Goal: Task Accomplishment & Management: Complete application form

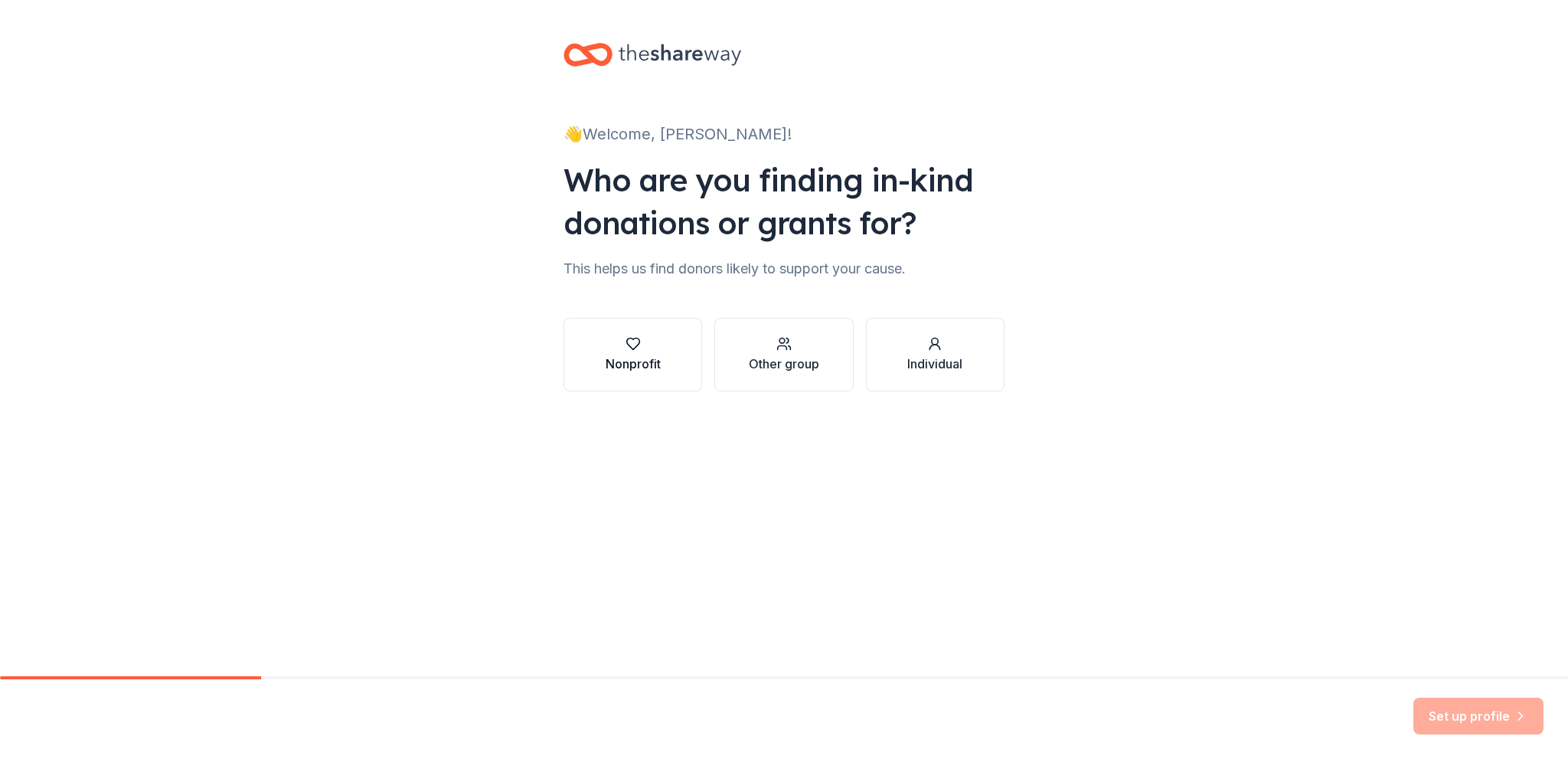
click at [610, 357] on div "Nonprofit" at bounding box center [633, 364] width 55 height 18
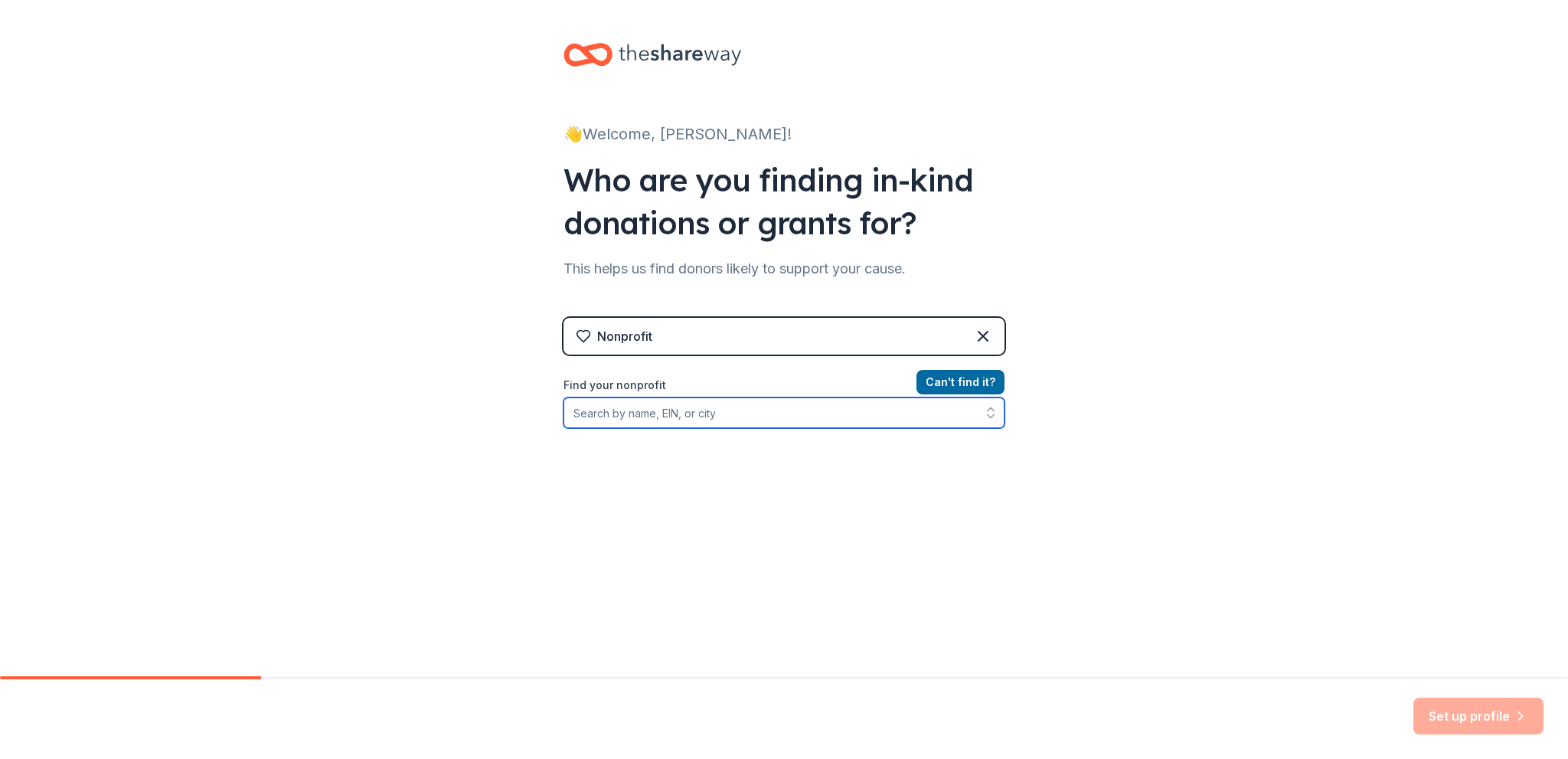
click at [643, 402] on input "Find your nonprofit" at bounding box center [784, 412] width 441 height 31
click at [1429, 394] on div "👋 Welcome, [PERSON_NAME]! Who are you finding in-kind donations or grants for? …" at bounding box center [784, 327] width 1568 height 654
click at [846, 409] on input "Find your nonprofit" at bounding box center [784, 412] width 441 height 31
paste input "[US_EMPLOYER_IDENTIFICATION_NUMBER]"
type input "[US_EMPLOYER_IDENTIFICATION_NUMBER]"
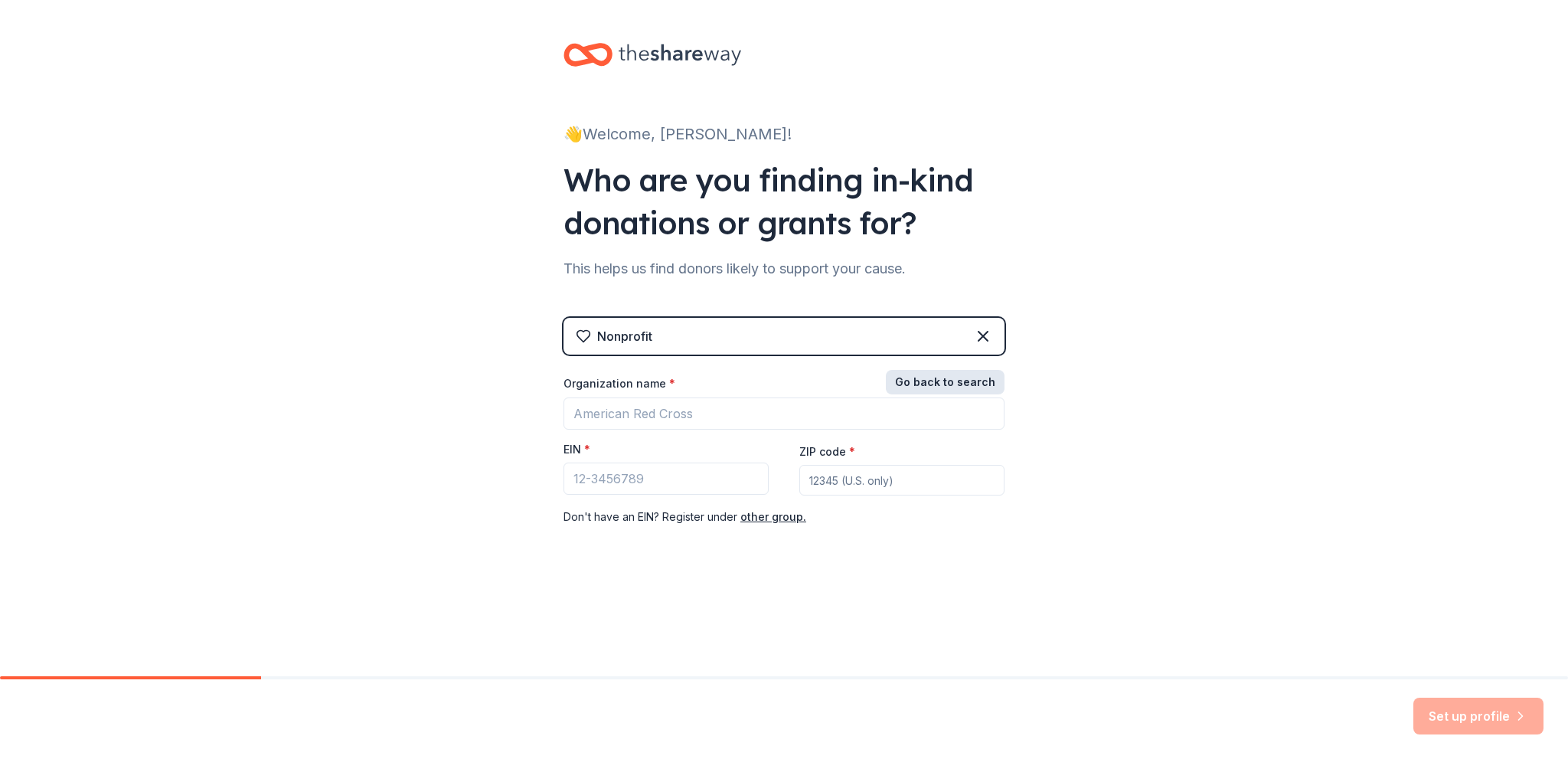
click at [965, 386] on button "Go back to search" at bounding box center [945, 382] width 119 height 25
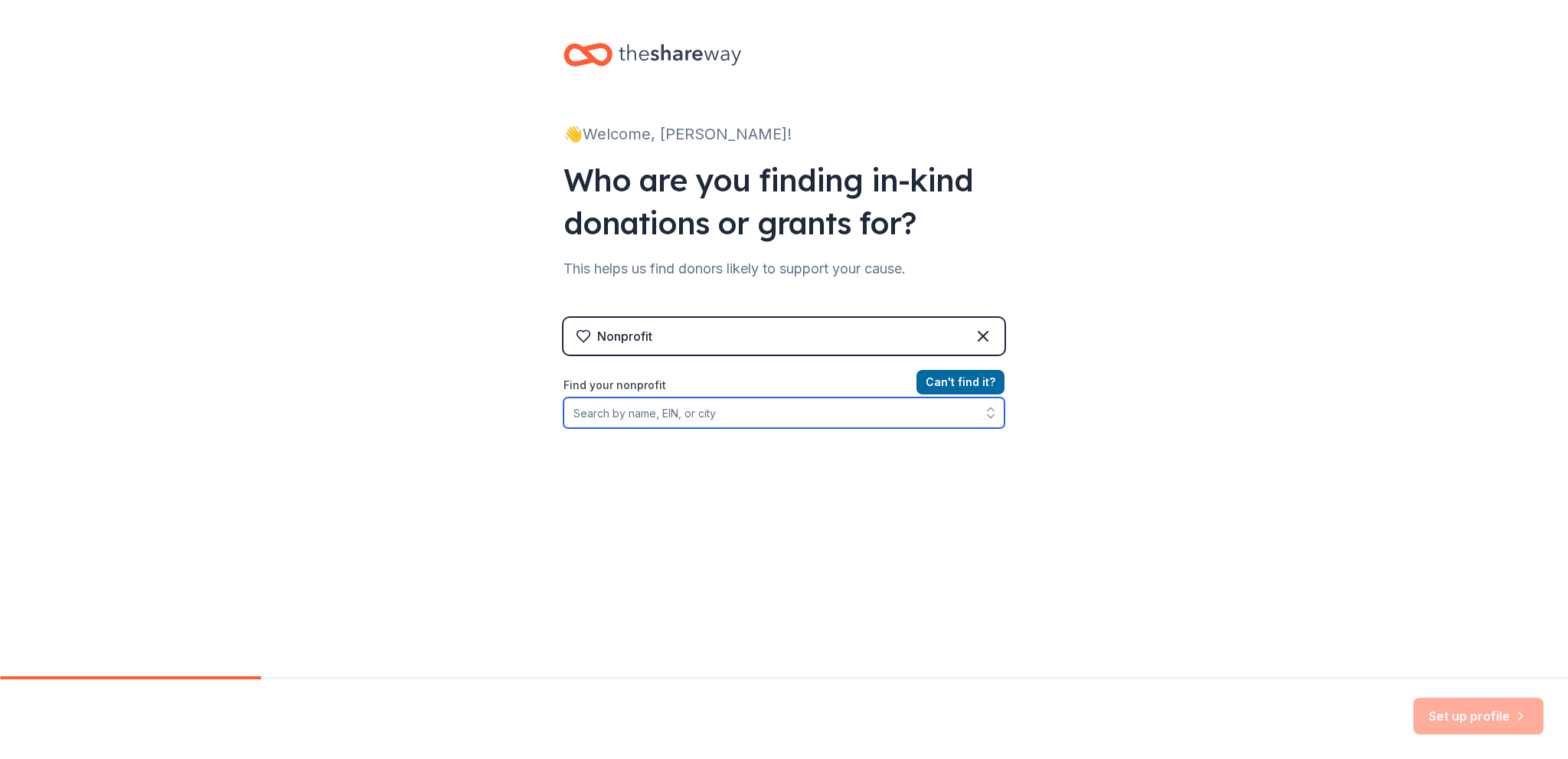
click at [874, 397] on input "Find your nonprofit" at bounding box center [784, 412] width 441 height 31
paste input "[US_EMPLOYER_IDENTIFICATION_NUMBER]"
type input "[US_EMPLOYER_IDENTIFICATION_NUMBER]"
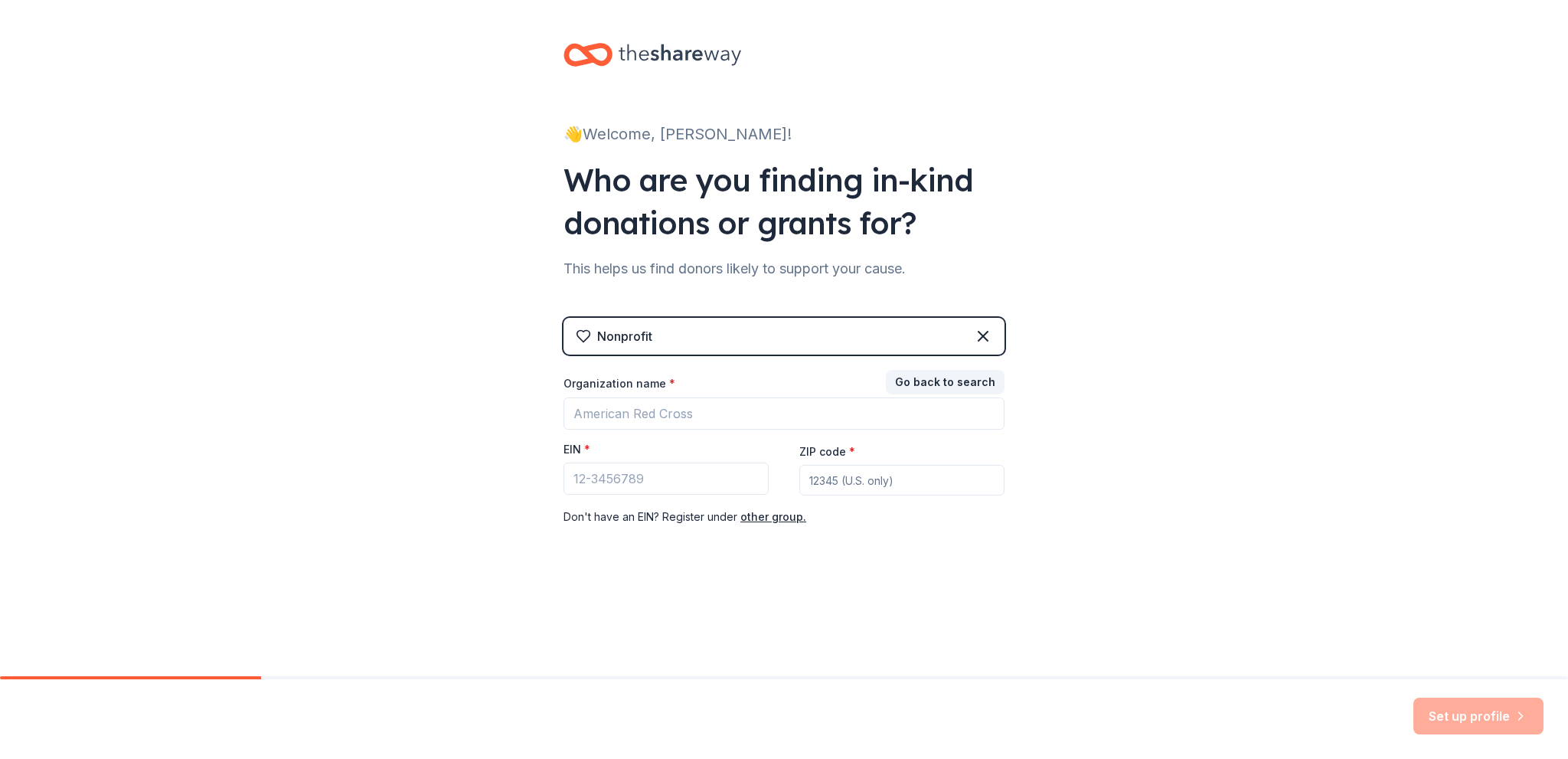
click at [766, 503] on div "Go back to search Organization name * EIN * ZIP code * Don ' t have an EIN? Reg…" at bounding box center [784, 449] width 441 height 153
click at [640, 413] on input "Organization name *" at bounding box center [784, 413] width 441 height 33
type input "CompuRescue Inc."
click at [620, 476] on input "EIN *" at bounding box center [666, 478] width 205 height 33
paste input "[US_EMPLOYER_IDENTIFICATION_NUMBER]"
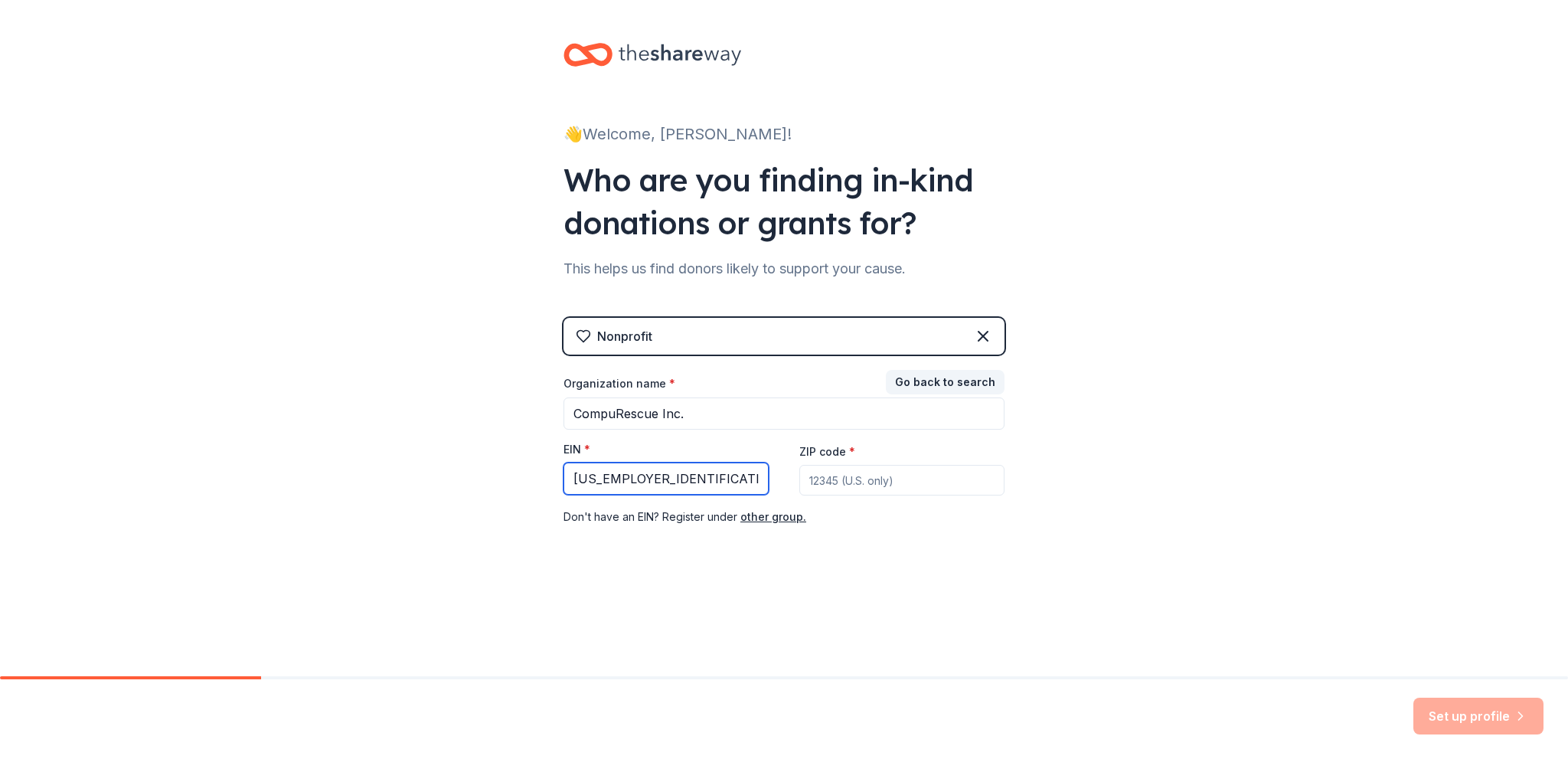
type input "[US_EMPLOYER_IDENTIFICATION_NUMBER]"
click at [860, 472] on input "ZIP code *" at bounding box center [902, 480] width 205 height 31
type input "11717"
click at [1463, 721] on button "Set up profile" at bounding box center [1479, 716] width 130 height 37
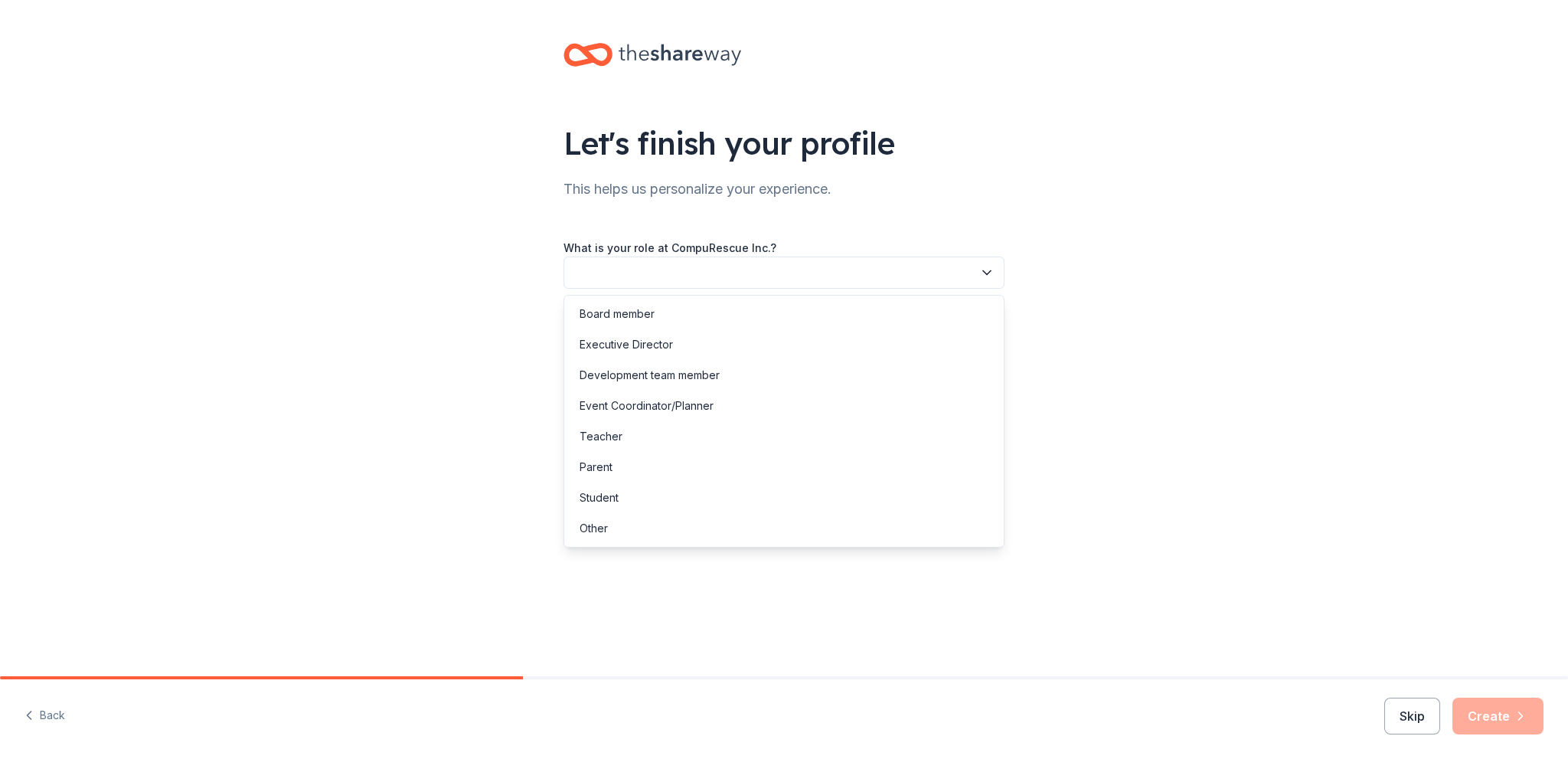
click at [970, 272] on button "button" at bounding box center [784, 272] width 441 height 33
click at [626, 314] on div "Board member" at bounding box center [617, 313] width 75 height 18
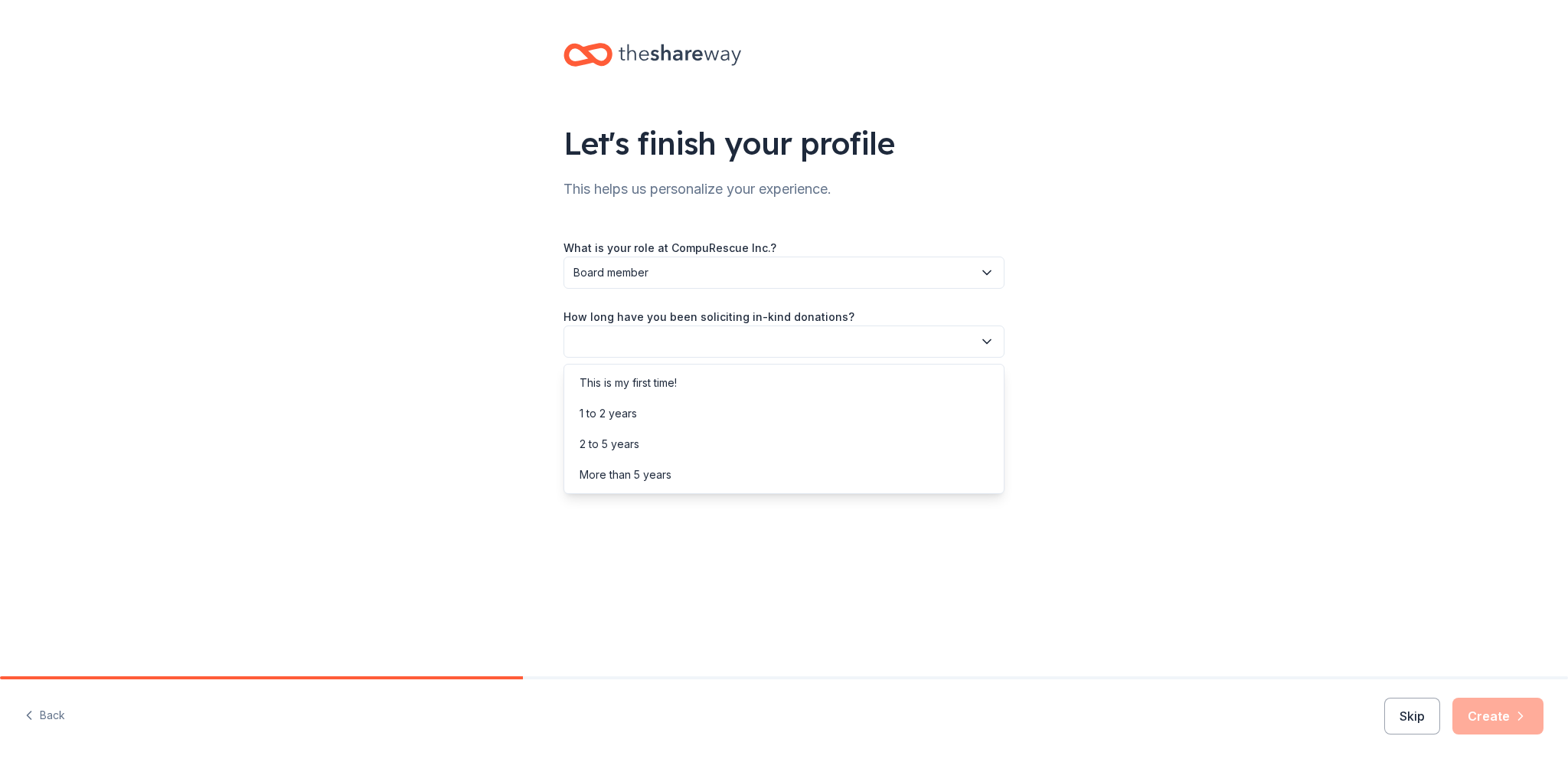
click at [730, 343] on button "button" at bounding box center [784, 341] width 441 height 33
click at [663, 380] on div "This is my first time!" at bounding box center [628, 382] width 97 height 18
click at [732, 395] on button "button" at bounding box center [784, 410] width 441 height 33
click at [645, 482] on div "Online search" at bounding box center [614, 482] width 70 height 18
click at [1482, 711] on button "Create" at bounding box center [1498, 716] width 91 height 37
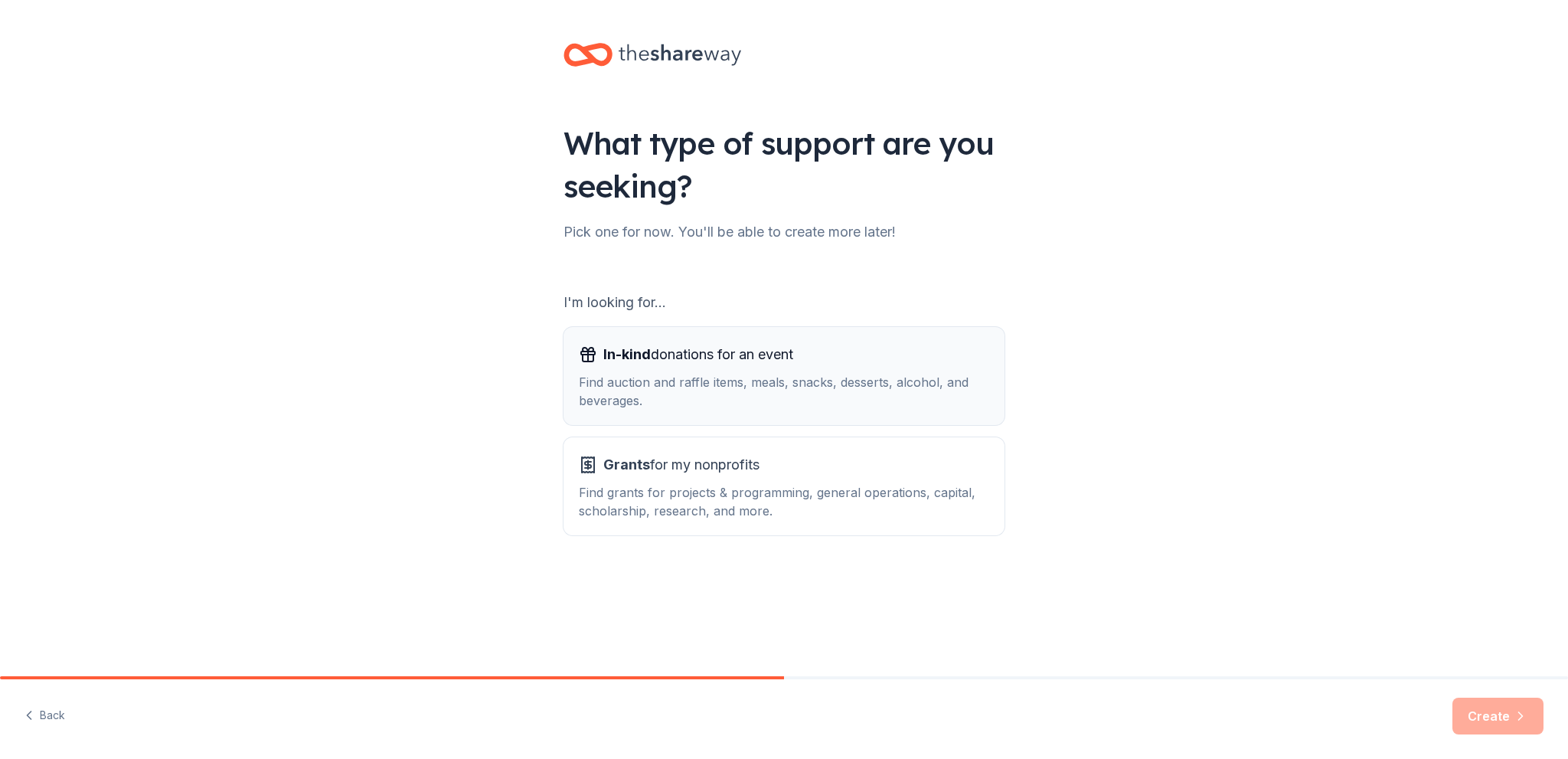
click at [692, 384] on div "Find auction and raffle items, meals, snacks, desserts, alcohol, and beverages." at bounding box center [784, 391] width 410 height 37
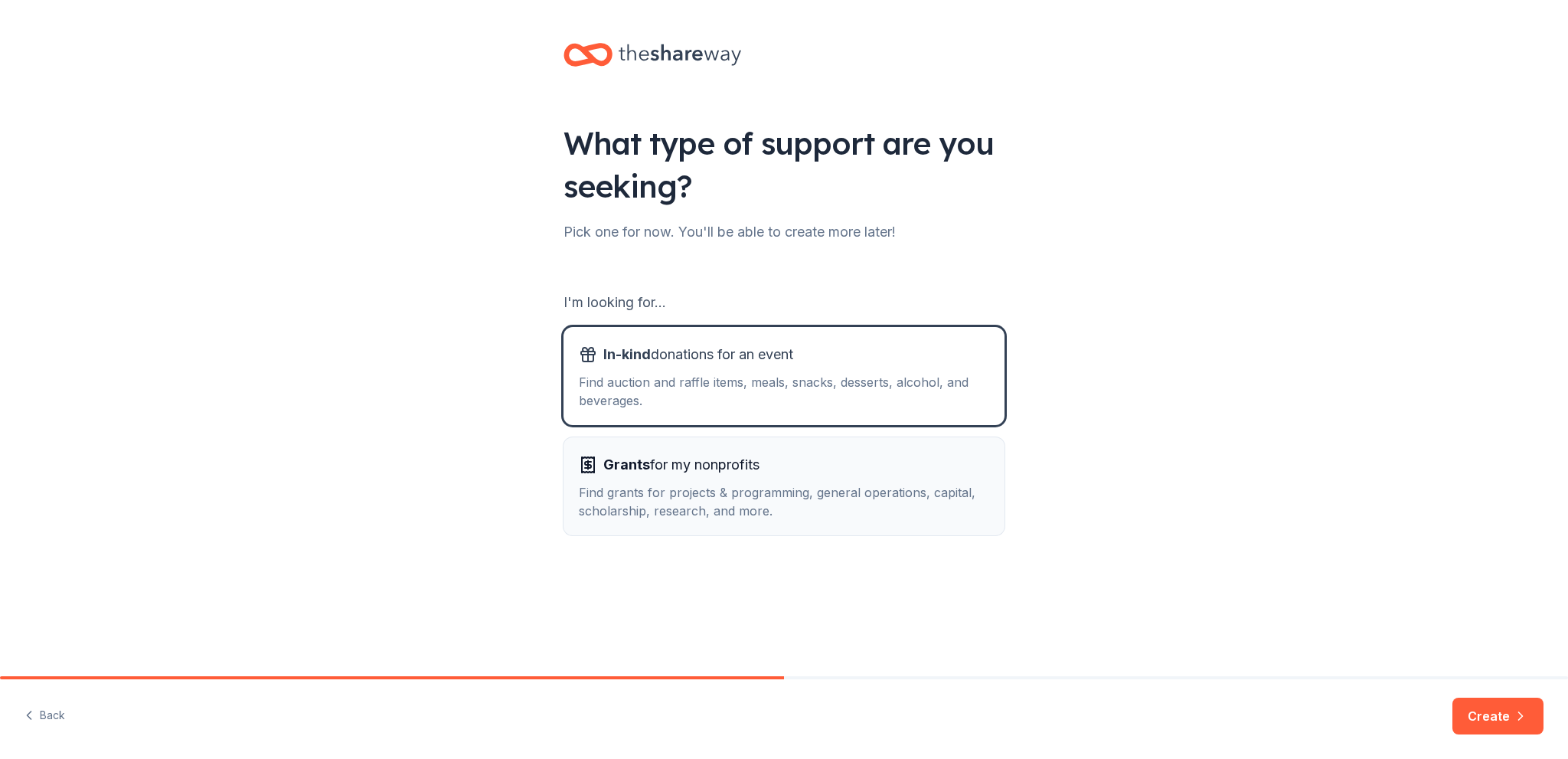
click at [736, 486] on div "Find grants for projects & programming, general operations, capital, scholarshi…" at bounding box center [784, 502] width 410 height 37
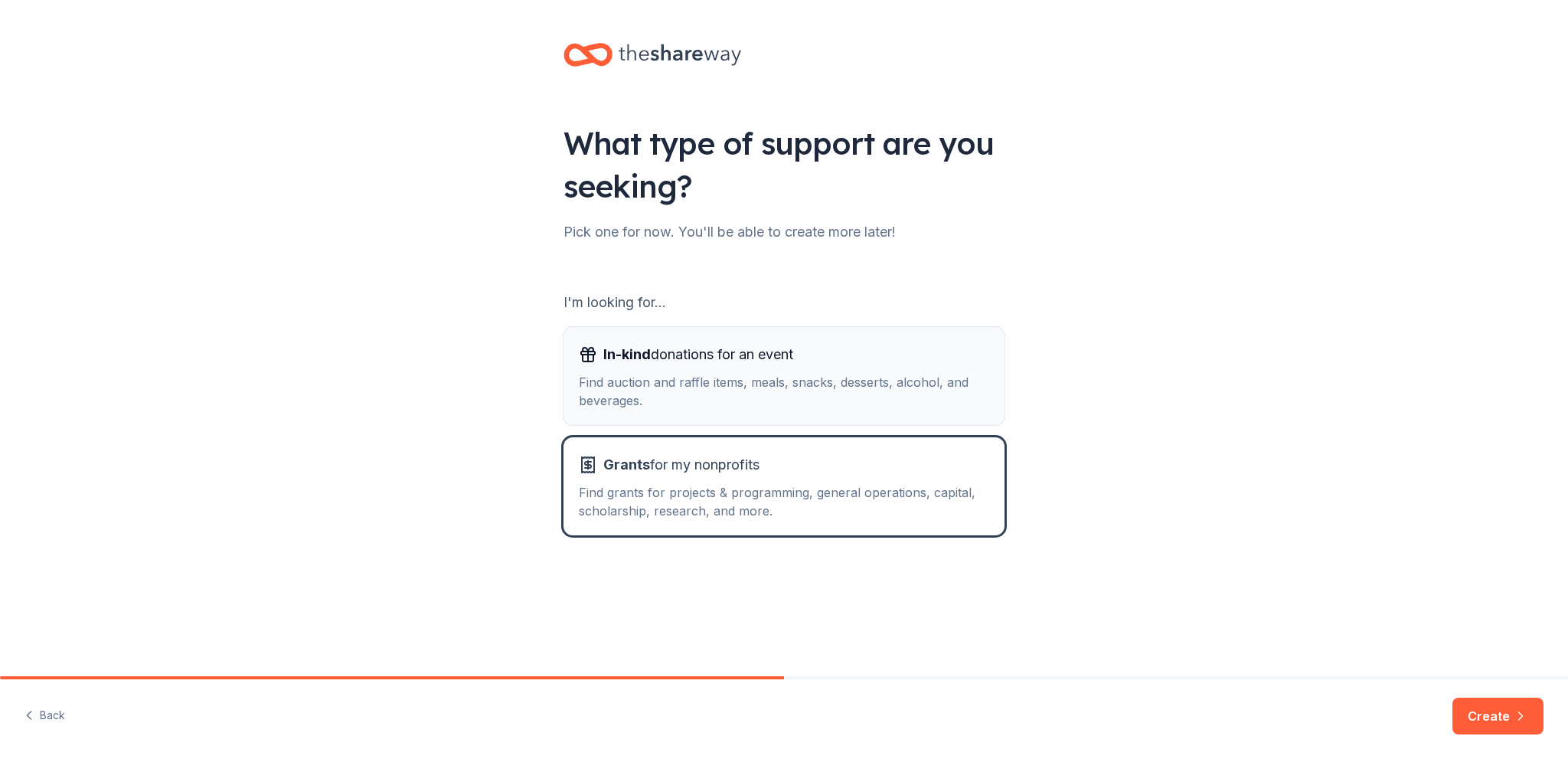
click at [751, 363] on span "In-kind donations for an event" at bounding box center [699, 355] width 190 height 25
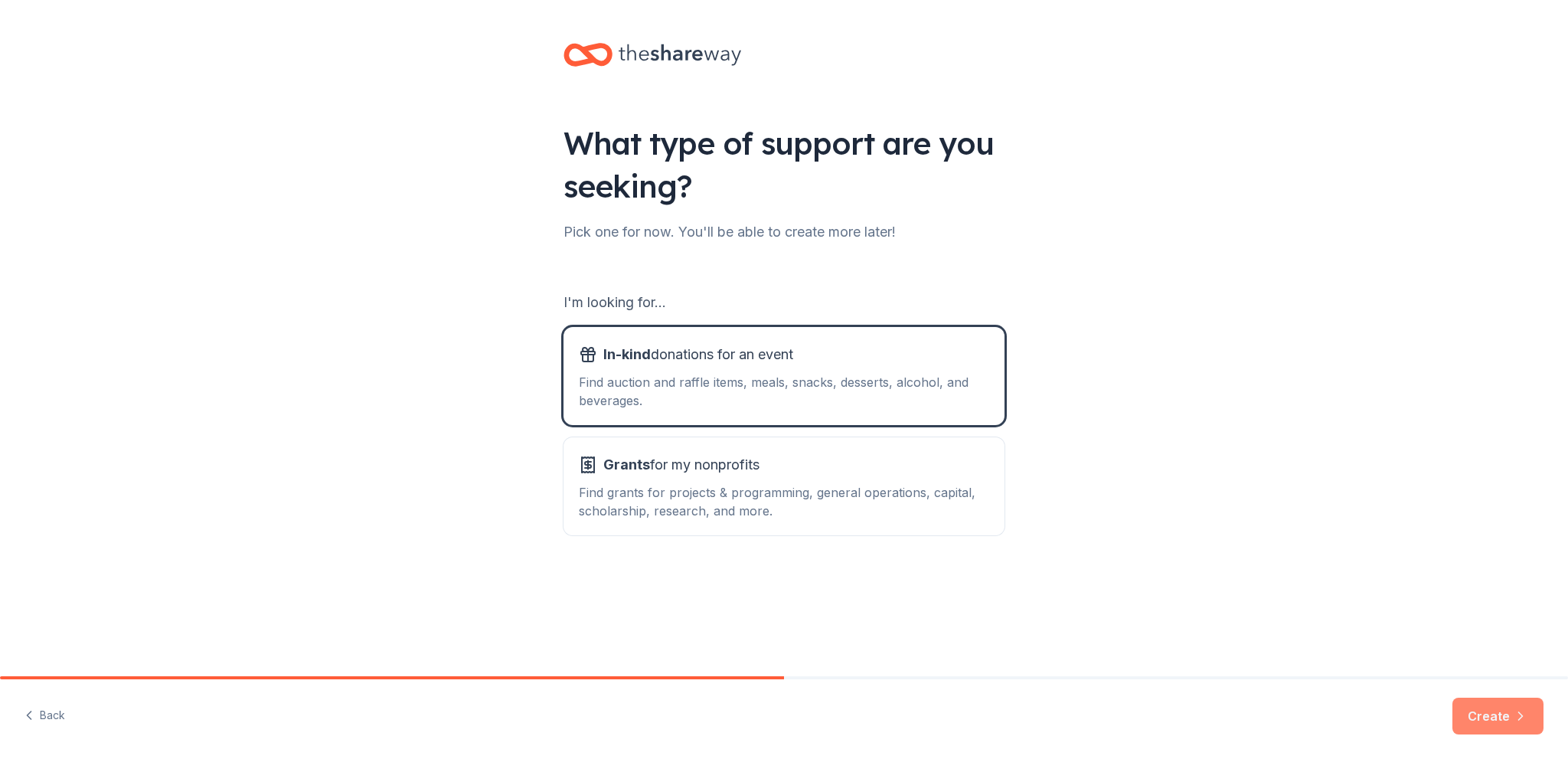
click at [1467, 710] on button "Create" at bounding box center [1498, 716] width 91 height 37
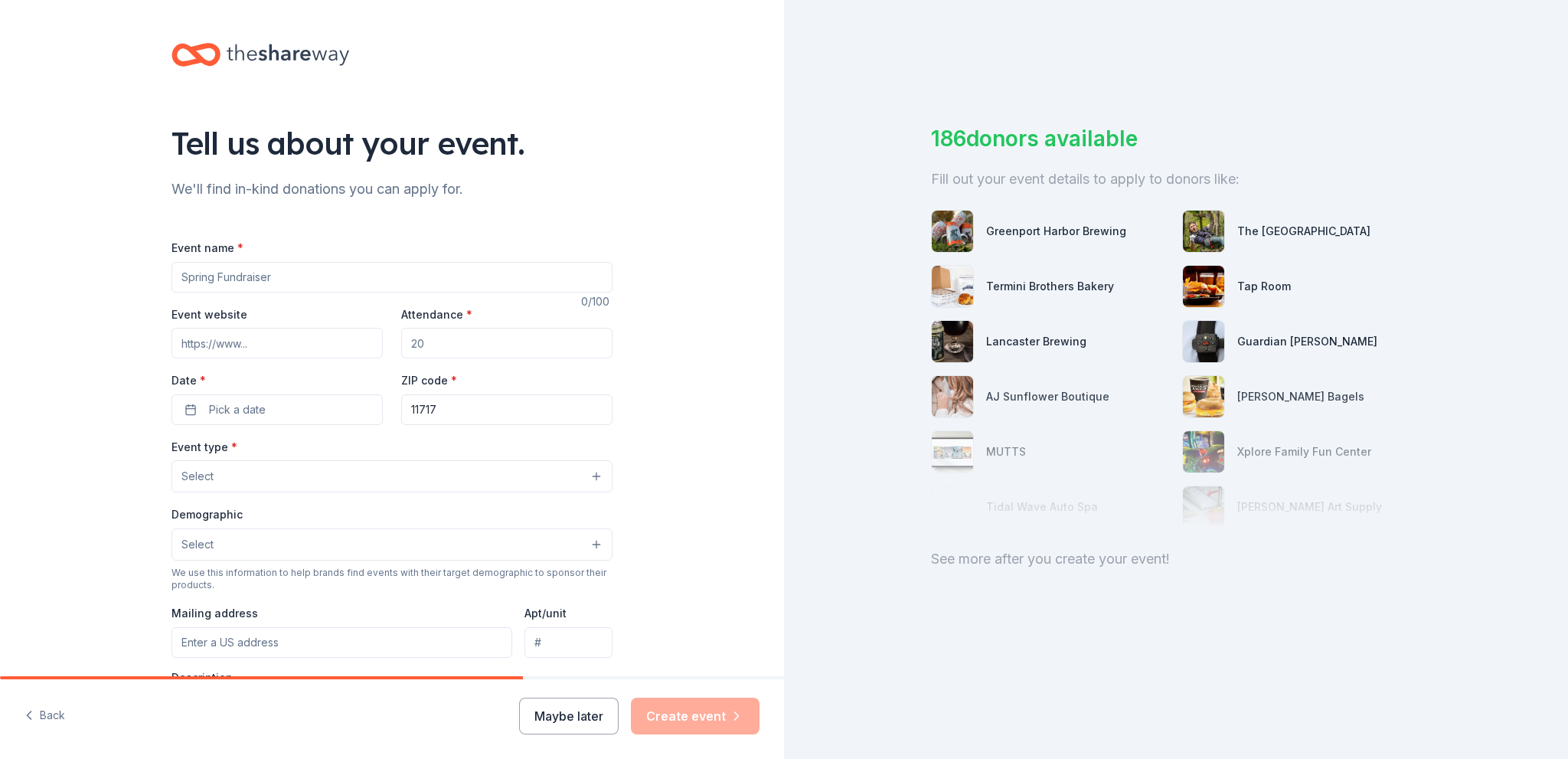
click at [337, 284] on input "Event name *" at bounding box center [392, 276] width 441 height 31
type input "h"
type input "[DATE] with [DEMOGRAPHIC_DATA]"
click at [434, 342] on input "Attendance *" at bounding box center [507, 343] width 211 height 31
type input "20"
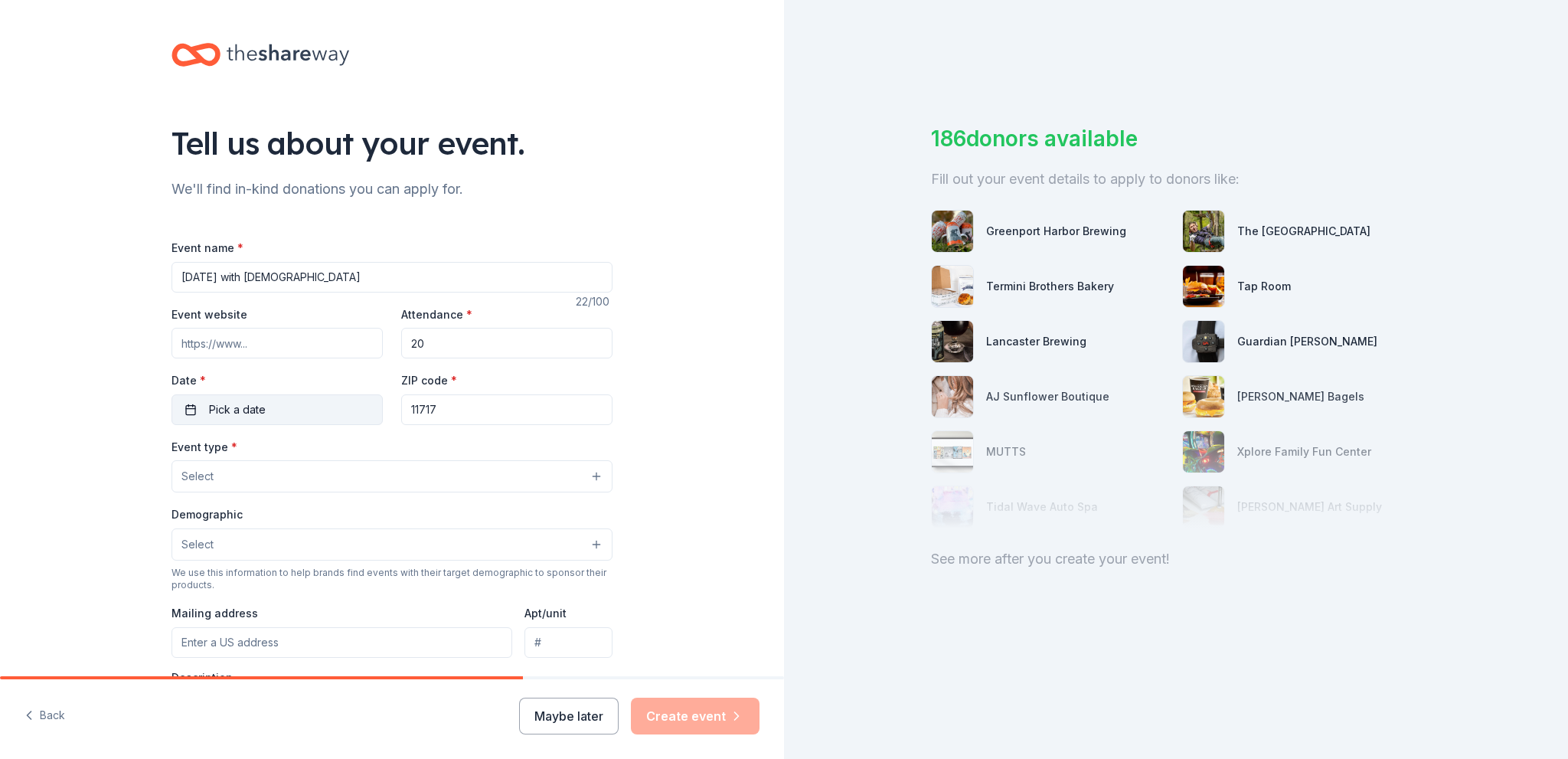
click at [289, 403] on button "Pick a date" at bounding box center [277, 409] width 211 height 31
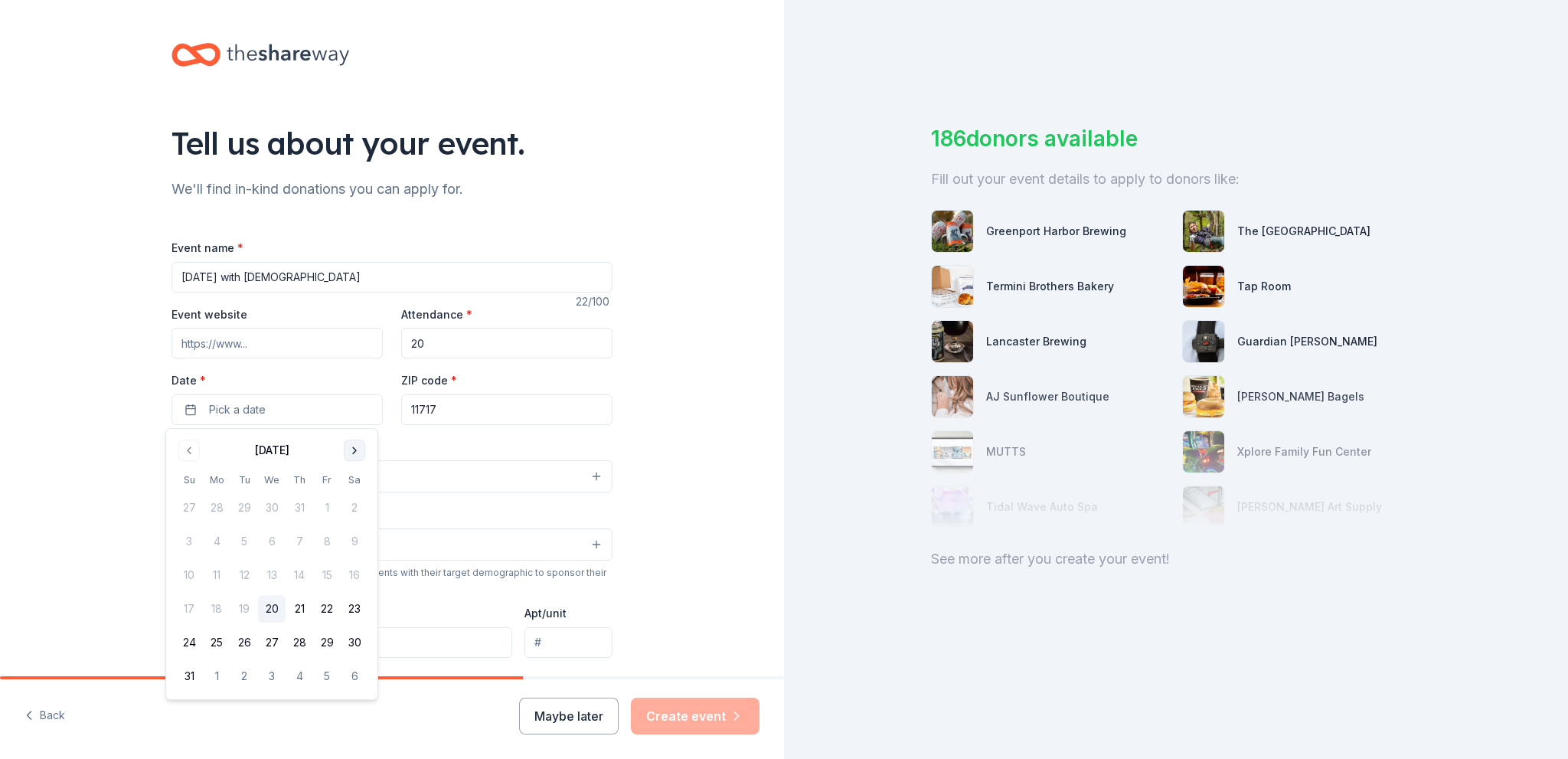
click at [360, 444] on button "Go to next month" at bounding box center [354, 450] width 21 height 21
click at [323, 643] on button "31" at bounding box center [327, 642] width 27 height 27
click at [366, 411] on span "button" at bounding box center [366, 409] width 18 height 18
click at [326, 639] on button "31" at bounding box center [327, 642] width 27 height 27
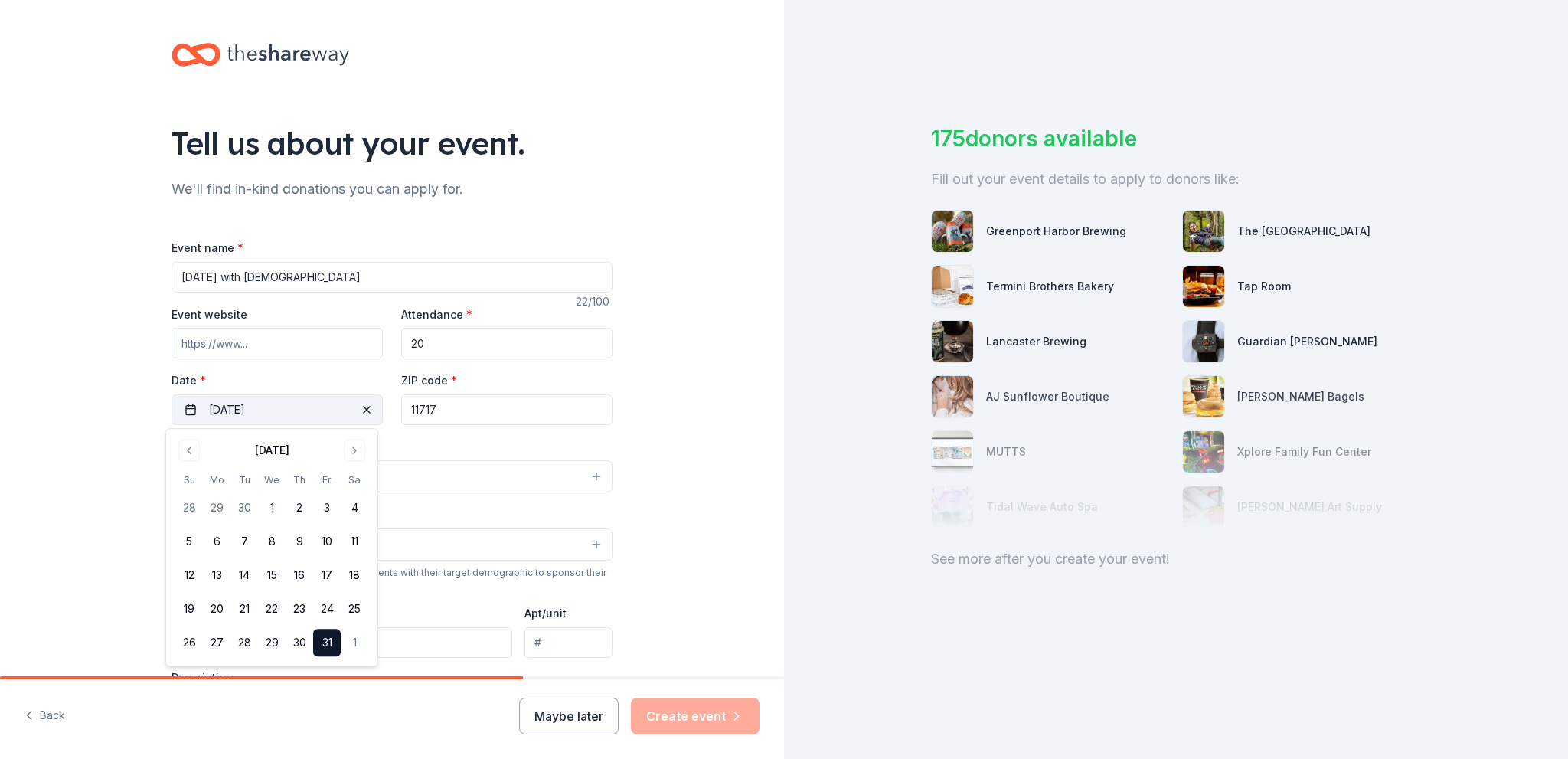
click at [477, 439] on div "Event type * Select" at bounding box center [392, 464] width 441 height 55
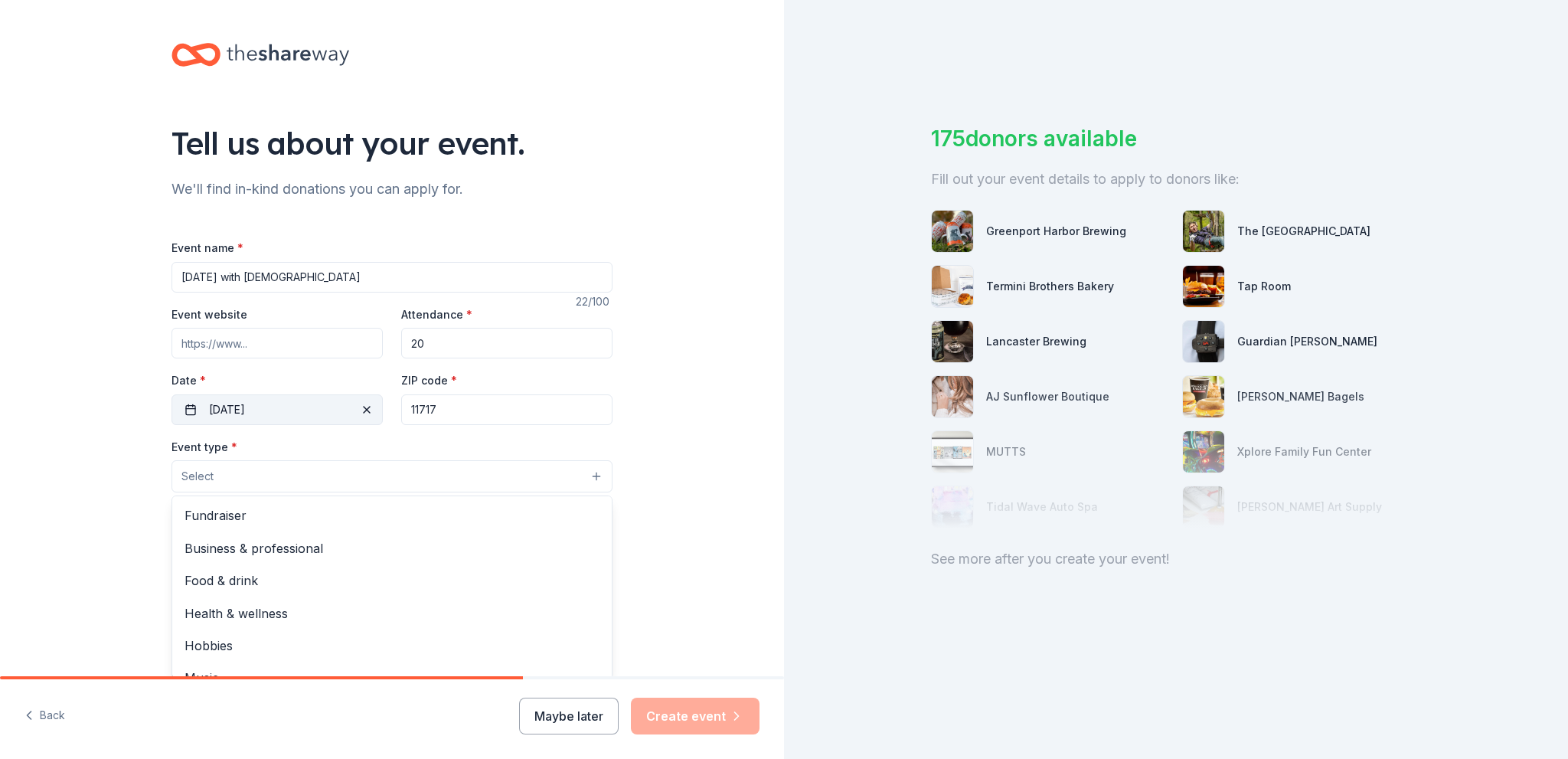
click at [441, 469] on button "Select" at bounding box center [392, 475] width 441 height 33
click at [345, 512] on span "Fundraiser" at bounding box center [392, 515] width 415 height 20
click at [122, 495] on div "Tell us about your event. We'll find in-kind donations you can apply for. Event…" at bounding box center [392, 510] width 784 height 1021
click at [219, 548] on button "Select" at bounding box center [392, 546] width 441 height 33
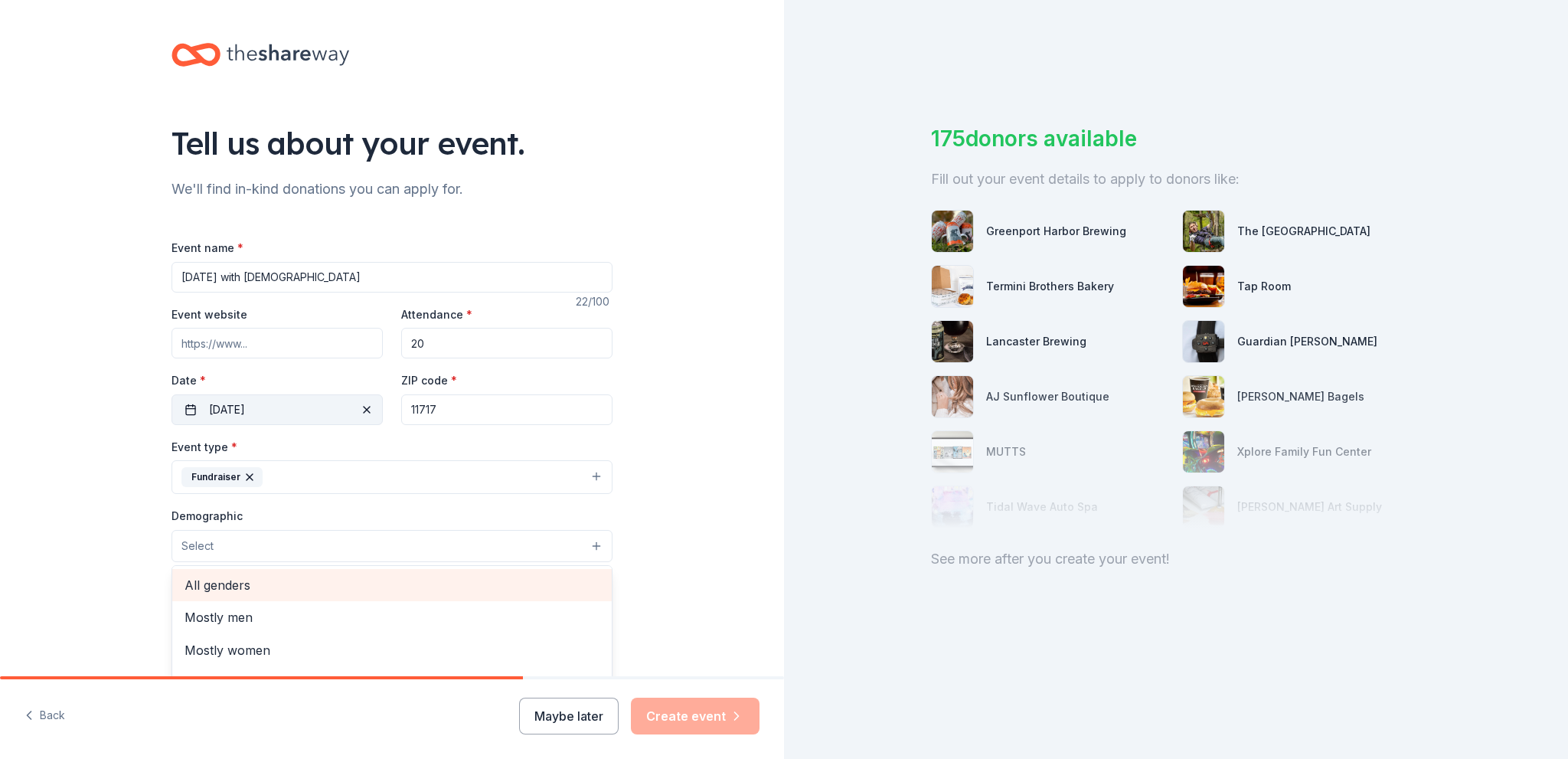
click at [205, 581] on span "All genders" at bounding box center [392, 585] width 415 height 20
click at [147, 534] on div "Tell us about your event. We'll find in-kind donations you can apply for. Event…" at bounding box center [392, 511] width 490 height 1022
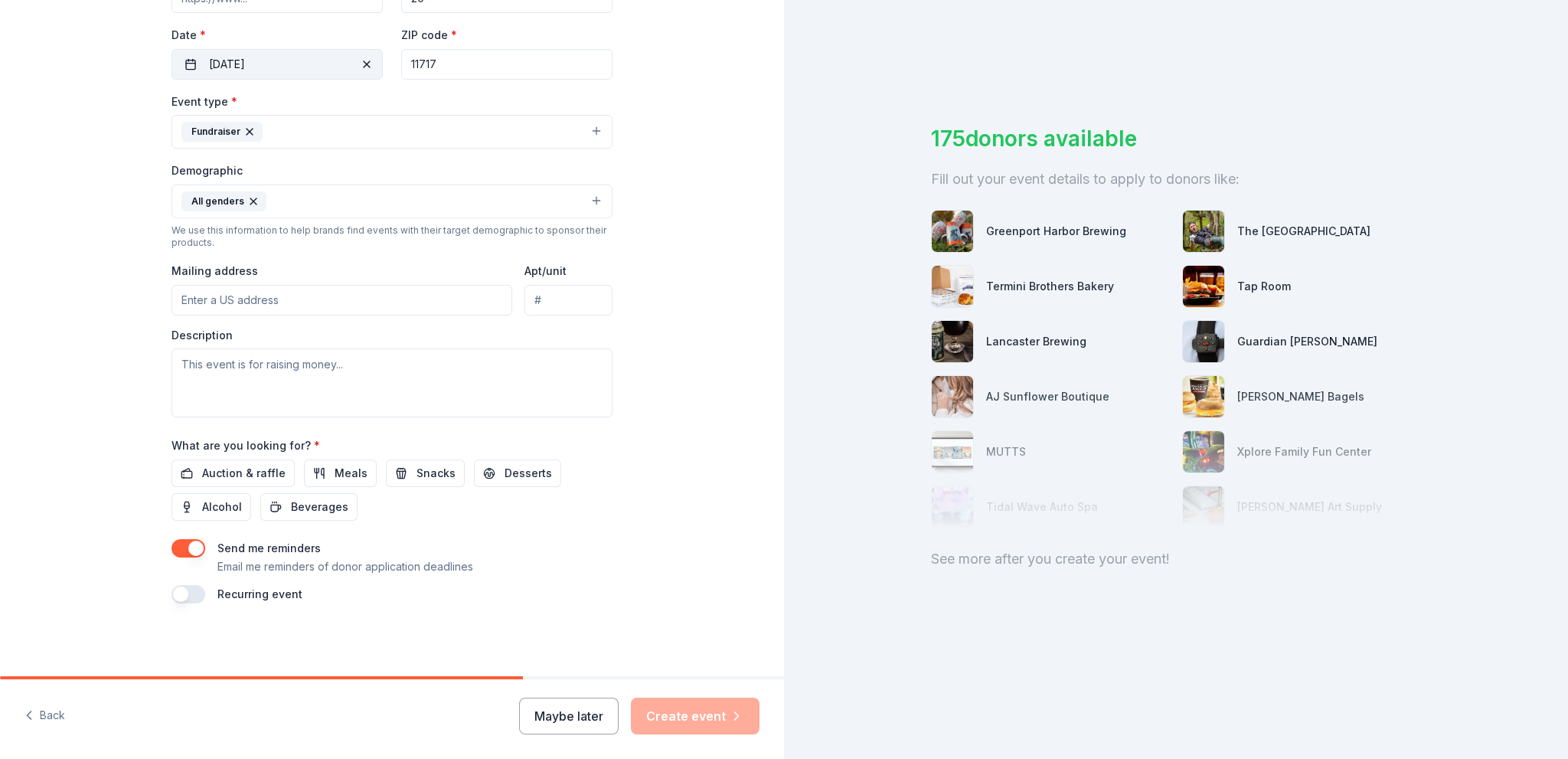
click at [298, 306] on input "Mailing address" at bounding box center [342, 299] width 341 height 31
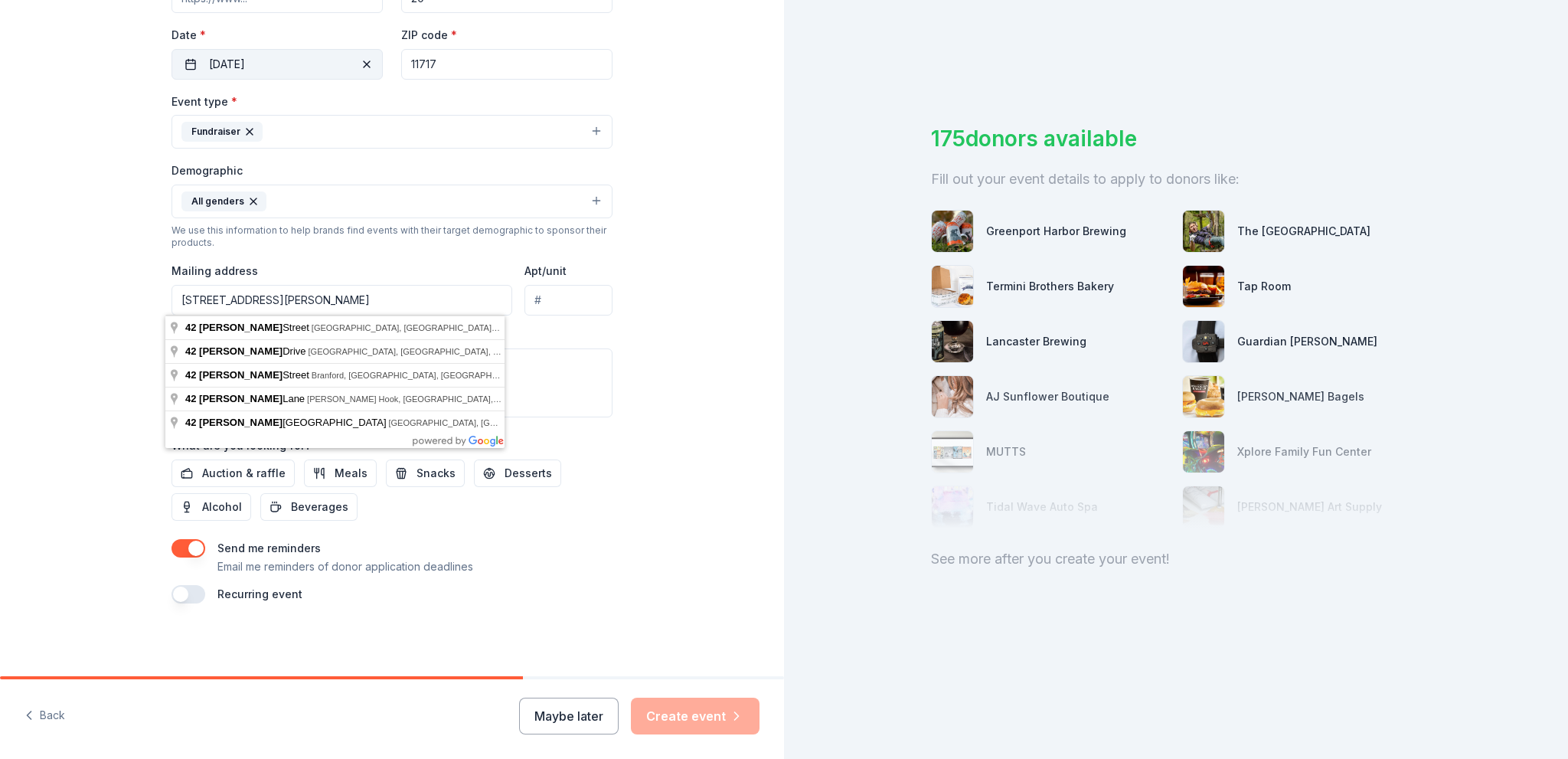
type input "[STREET_ADDRESS][PERSON_NAME]"
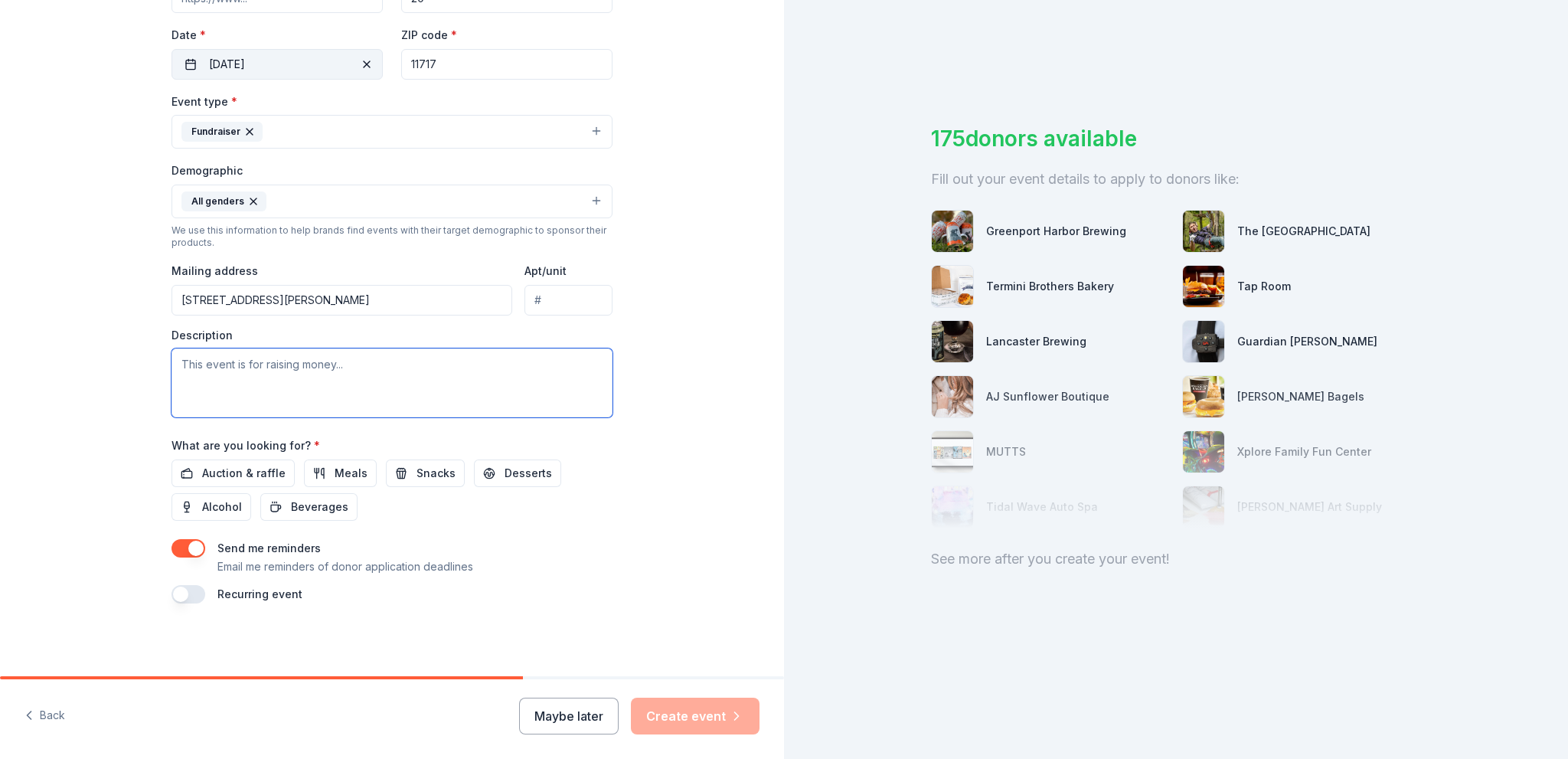
click at [296, 385] on textarea at bounding box center [392, 383] width 441 height 69
click at [325, 380] on textarea at bounding box center [392, 383] width 441 height 69
paste textarea "At CompuRescue, we believe no one should lose their education, career, or voice…"
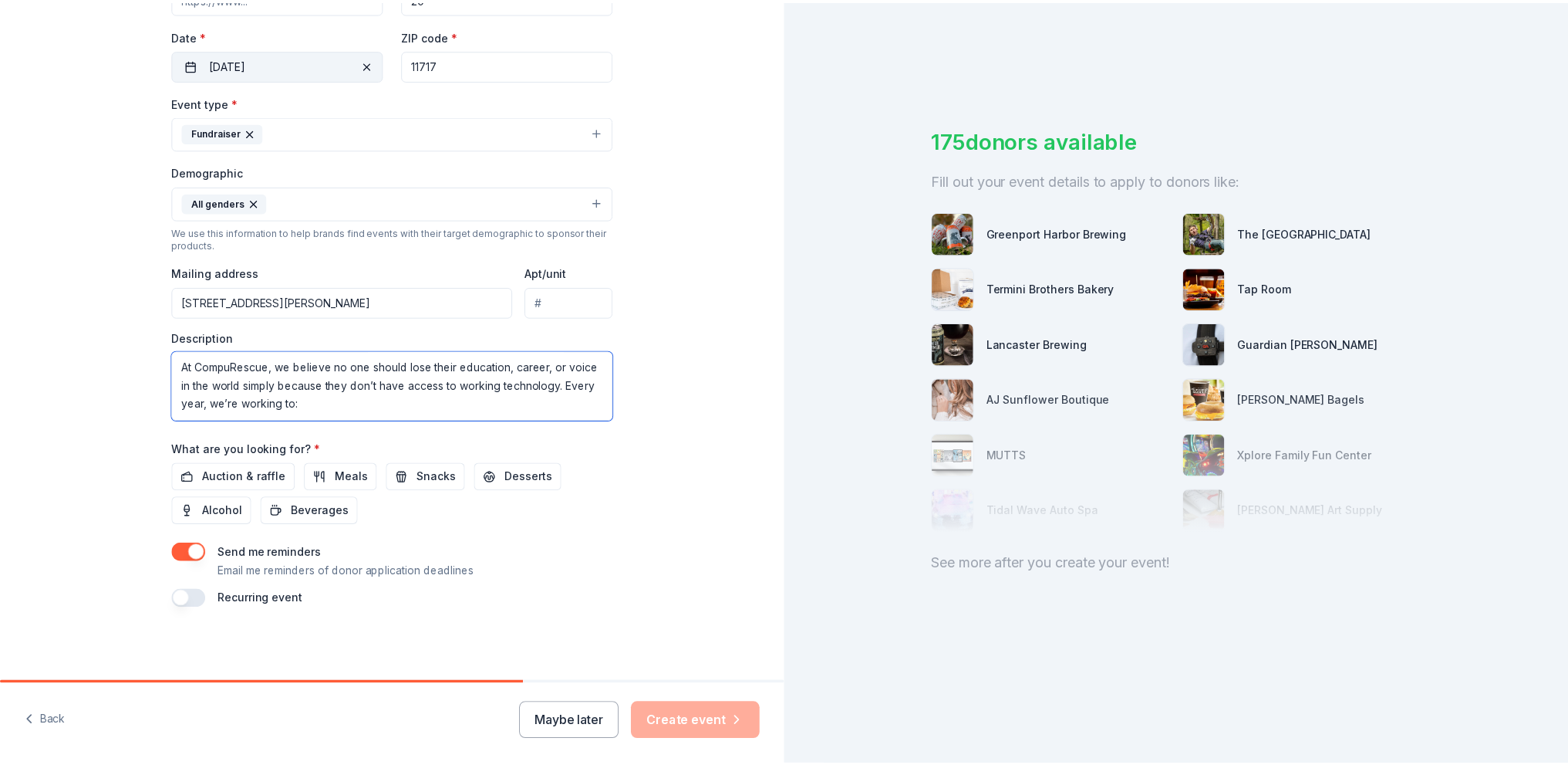
scroll to position [157, 0]
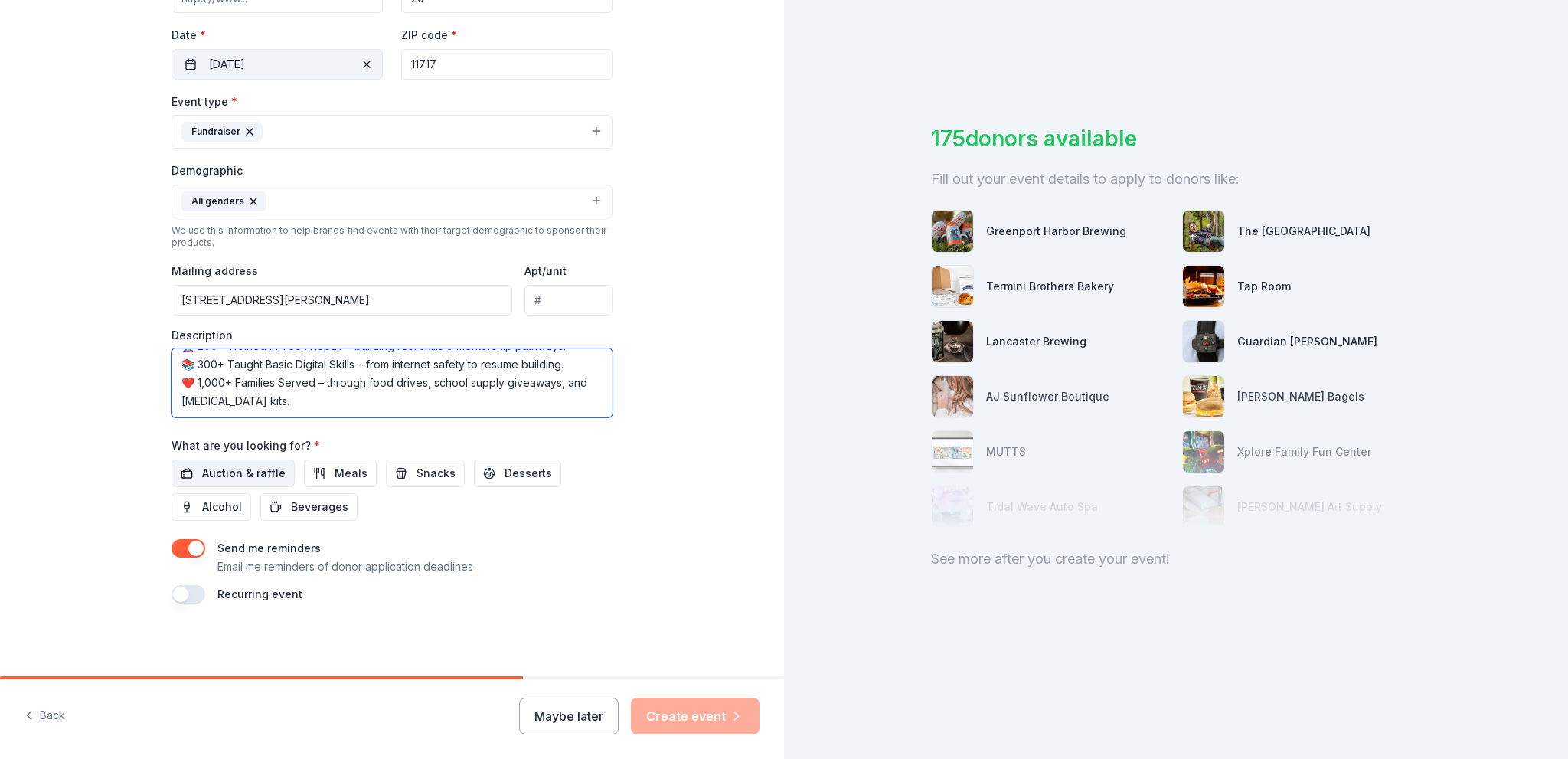
type textarea "At CompuRescue, we believe no one should lose their education, career, or voice…"
click at [230, 475] on span "Auction & raffle" at bounding box center [244, 473] width 84 height 18
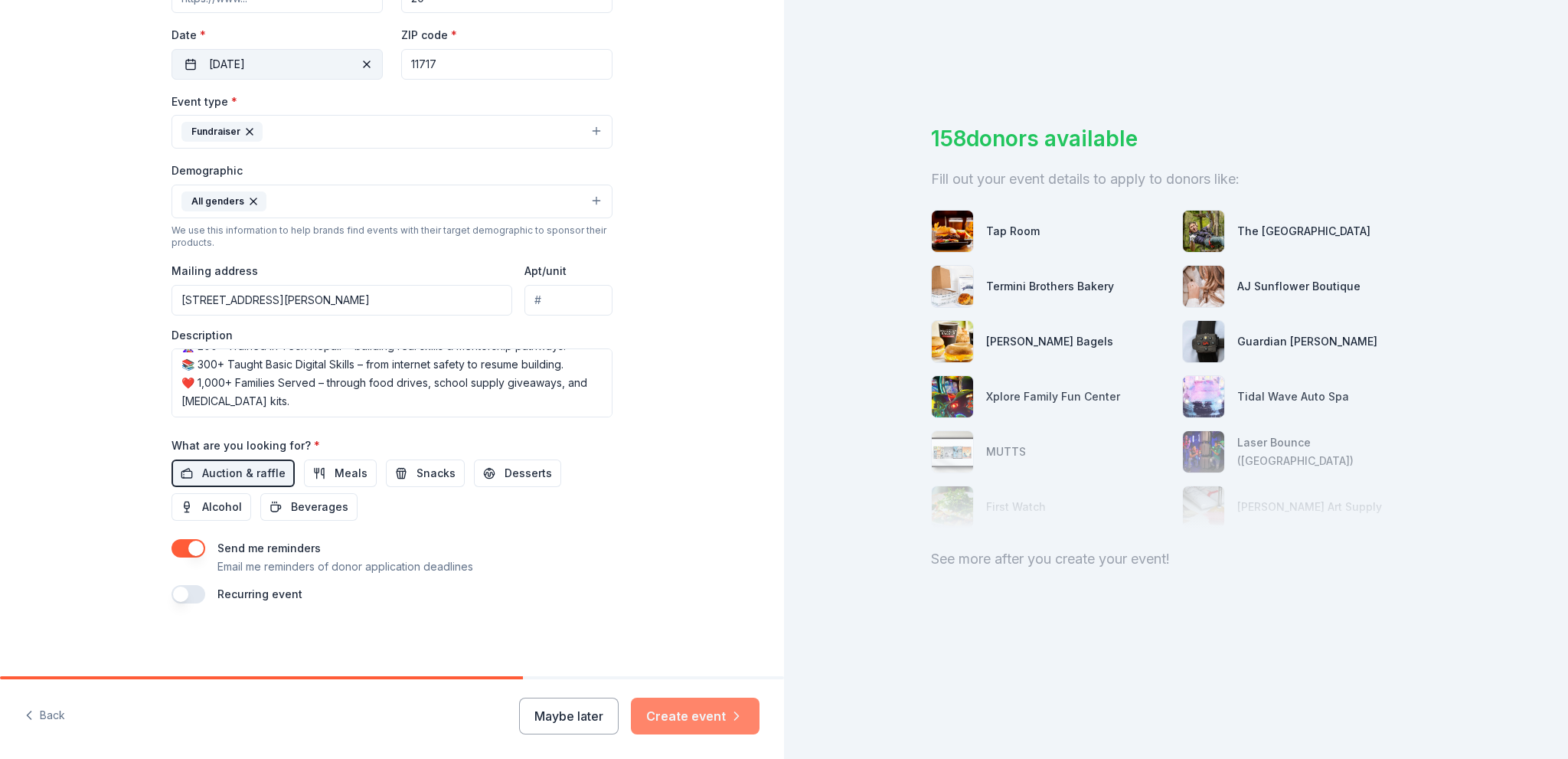
click at [695, 719] on button "Create event" at bounding box center [695, 716] width 129 height 37
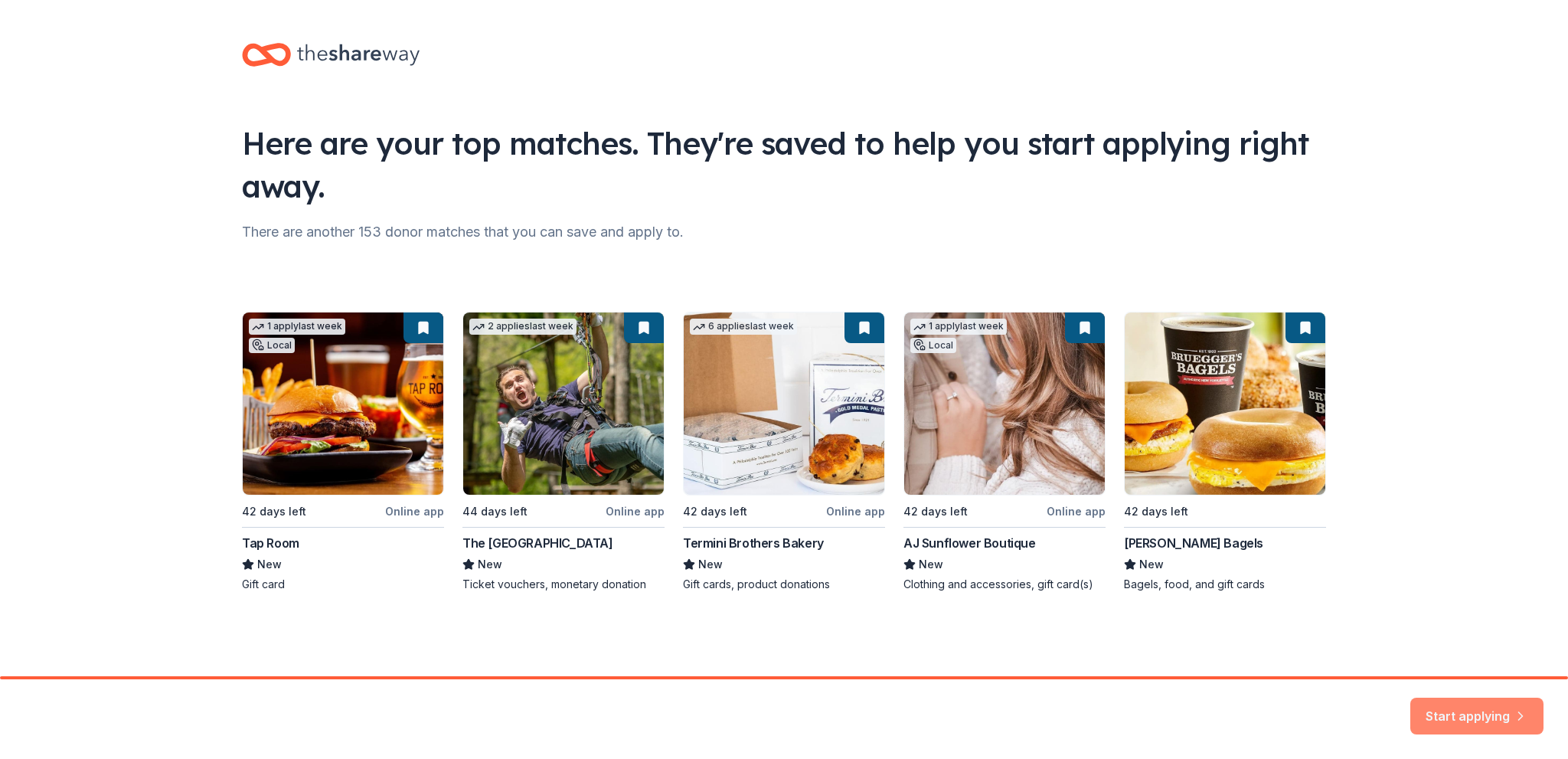
click at [1458, 708] on button "Start applying" at bounding box center [1476, 707] width 133 height 37
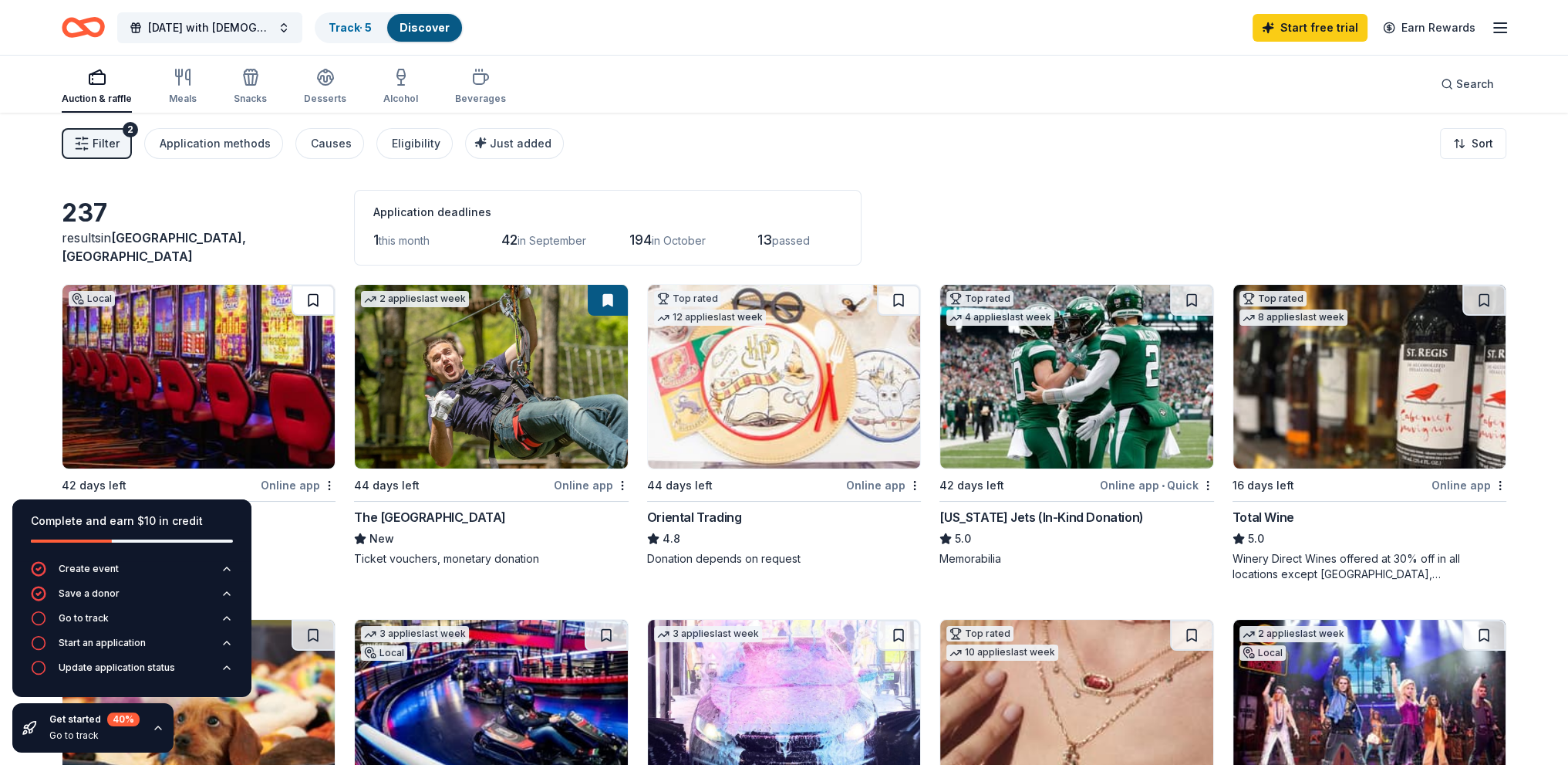
click at [304, 298] on button at bounding box center [313, 300] width 43 height 31
click at [1190, 291] on button at bounding box center [1192, 300] width 43 height 31
click at [348, 27] on link "Track · 7" at bounding box center [350, 27] width 43 height 13
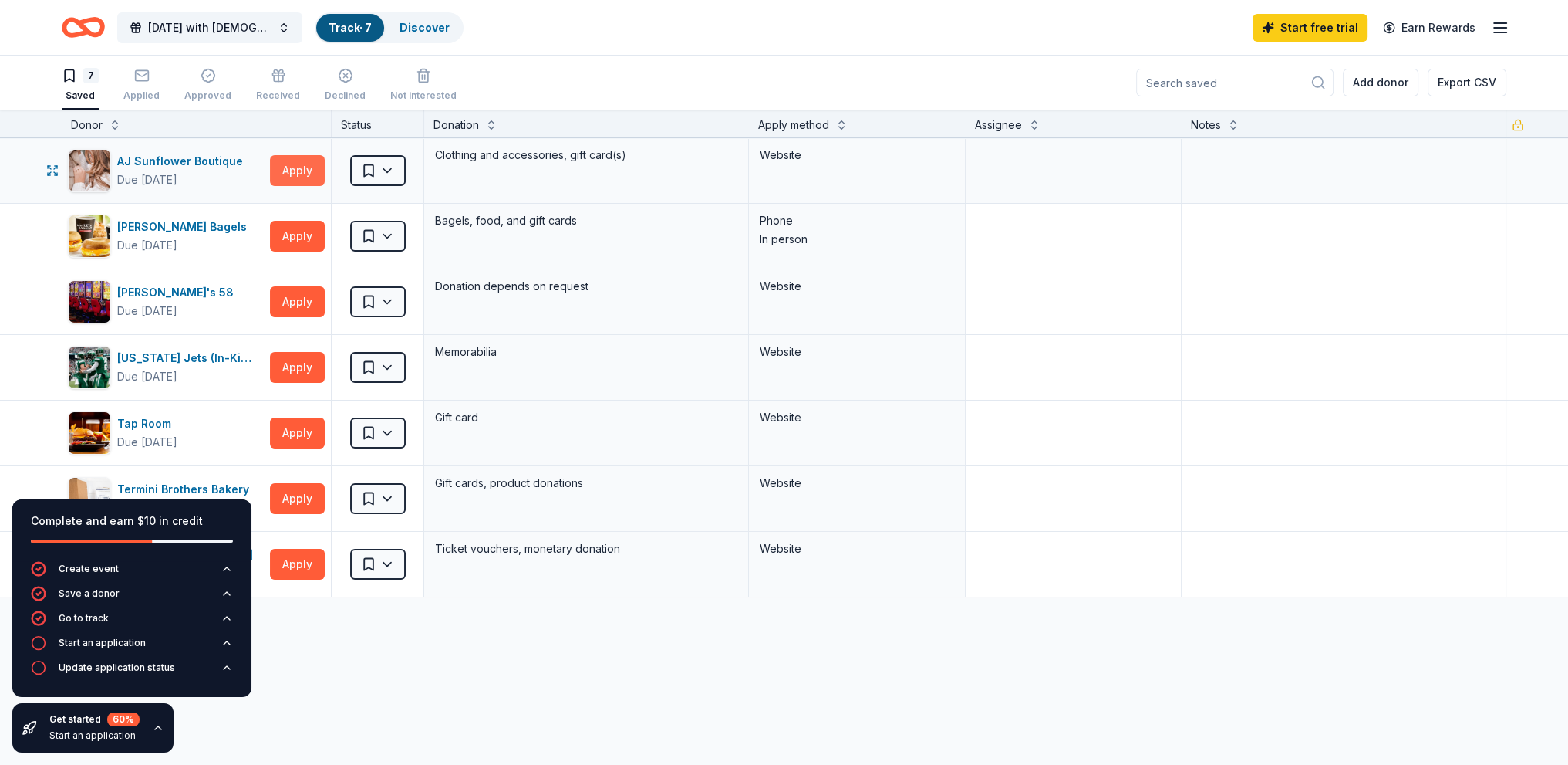
click at [288, 172] on button "Apply" at bounding box center [297, 170] width 55 height 31
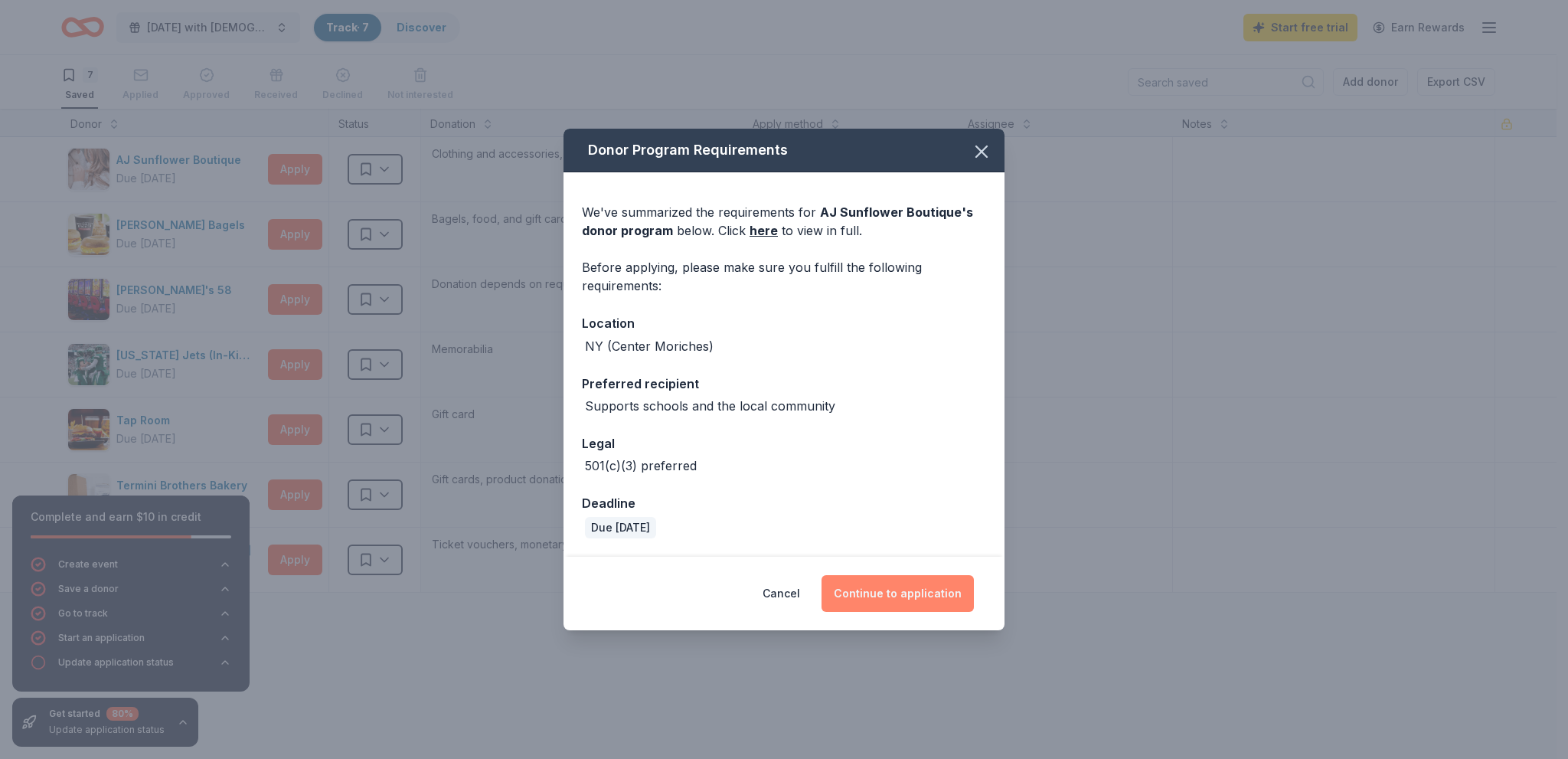
click at [868, 585] on button "Continue to application" at bounding box center [898, 593] width 152 height 37
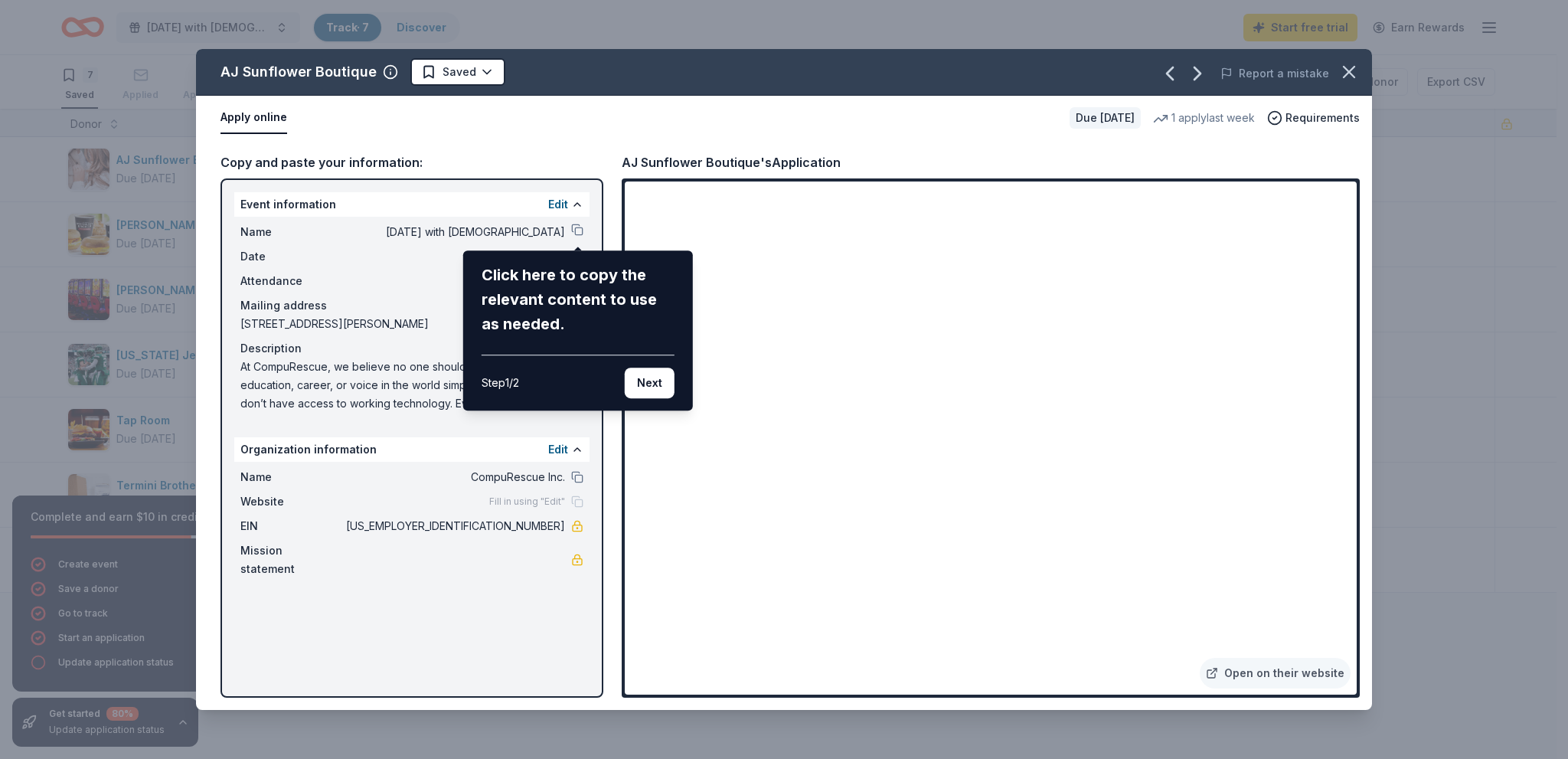
click at [1083, 585] on div "AJ Sunflower Boutique Saved Report a mistake Apply online Due [DATE] 1 apply la…" at bounding box center [784, 380] width 1176 height 660
click at [659, 372] on button "Next" at bounding box center [649, 382] width 50 height 31
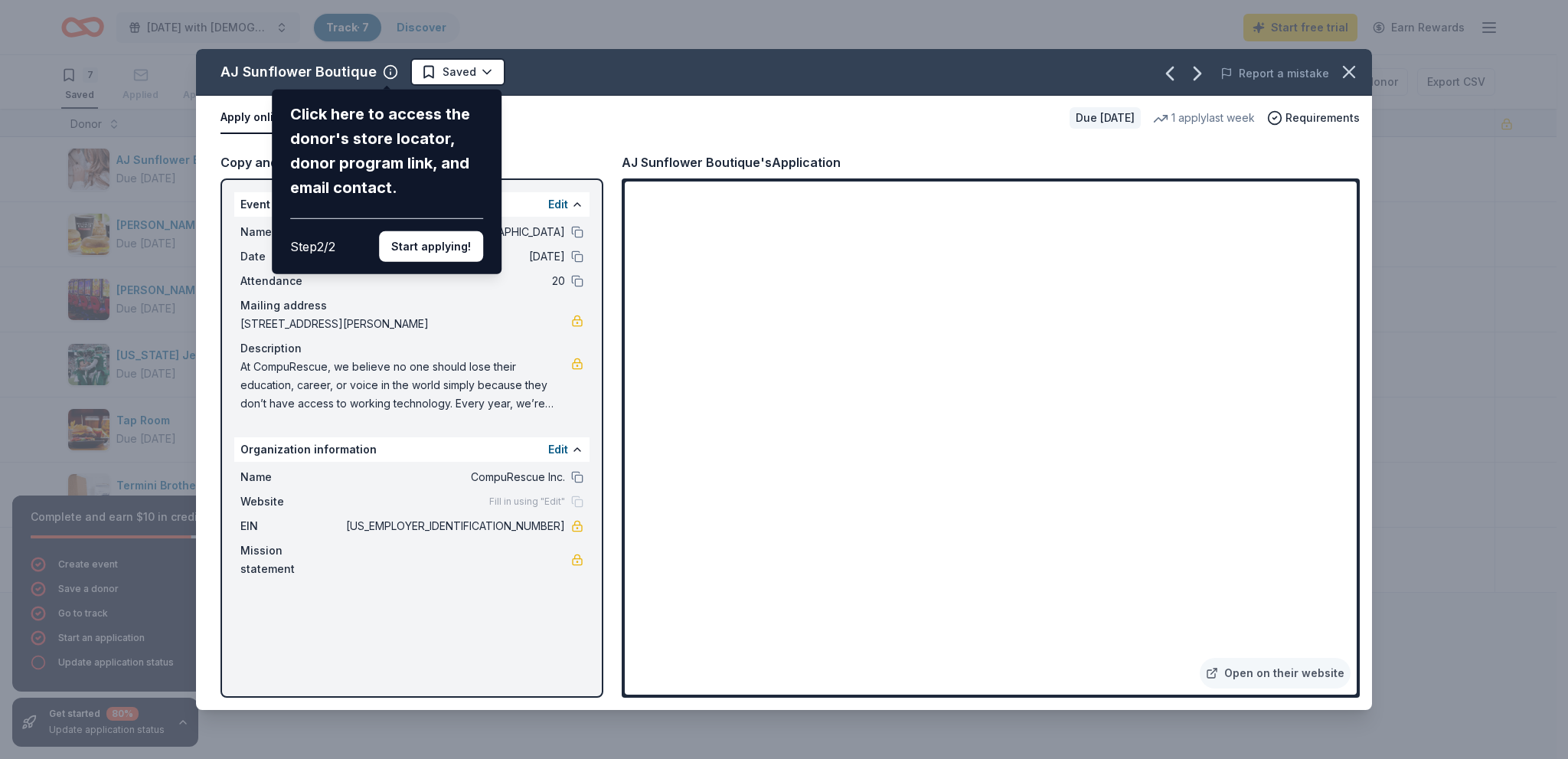
click at [576, 227] on div "AJ Sunflower Boutique Click here to access the donor's store locator, donor pro…" at bounding box center [784, 380] width 1176 height 660
click at [436, 244] on button "Start applying!" at bounding box center [431, 247] width 104 height 31
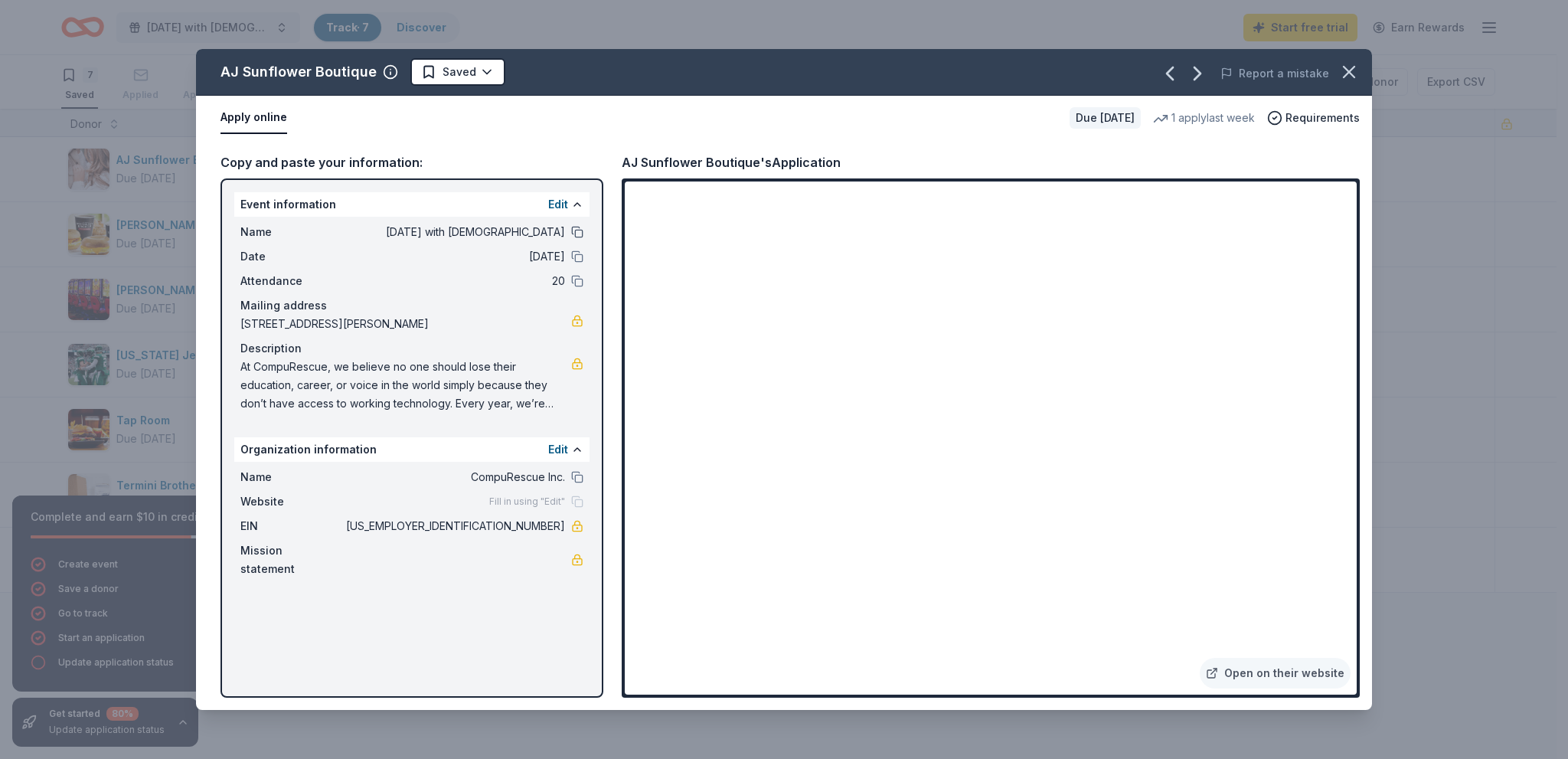
click at [579, 225] on button at bounding box center [578, 232] width 12 height 12
drag, startPoint x: 454, startPoint y: 314, endPoint x: 293, endPoint y: 324, distance: 161.3
click at [293, 324] on span "[STREET_ADDRESS][PERSON_NAME]" at bounding box center [406, 323] width 331 height 18
click at [298, 314] on span "[STREET_ADDRESS][PERSON_NAME]" at bounding box center [406, 323] width 331 height 18
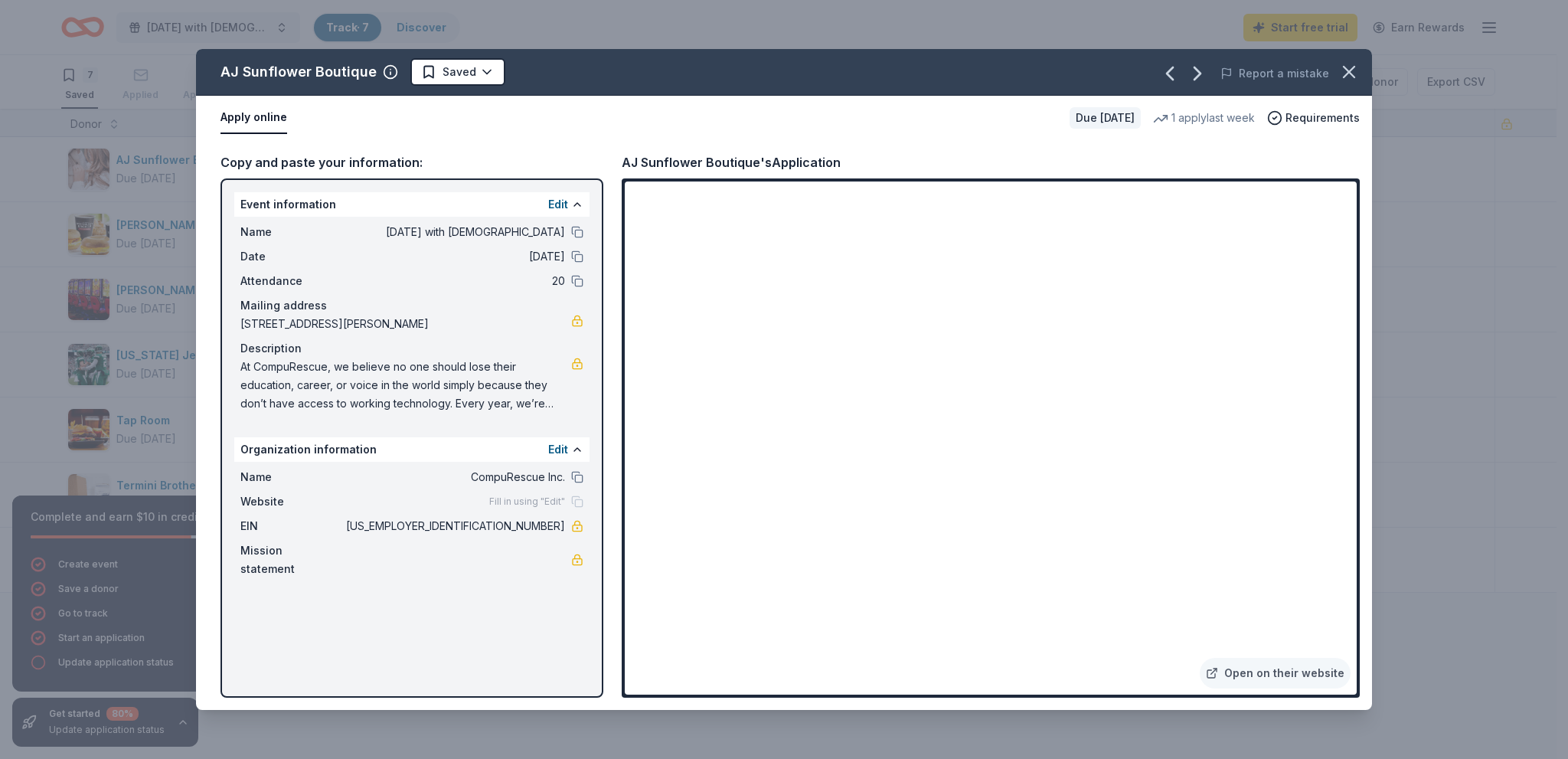
click at [301, 314] on span "[STREET_ADDRESS][PERSON_NAME]" at bounding box center [406, 323] width 331 height 18
click at [1345, 72] on icon "button" at bounding box center [1350, 72] width 21 height 21
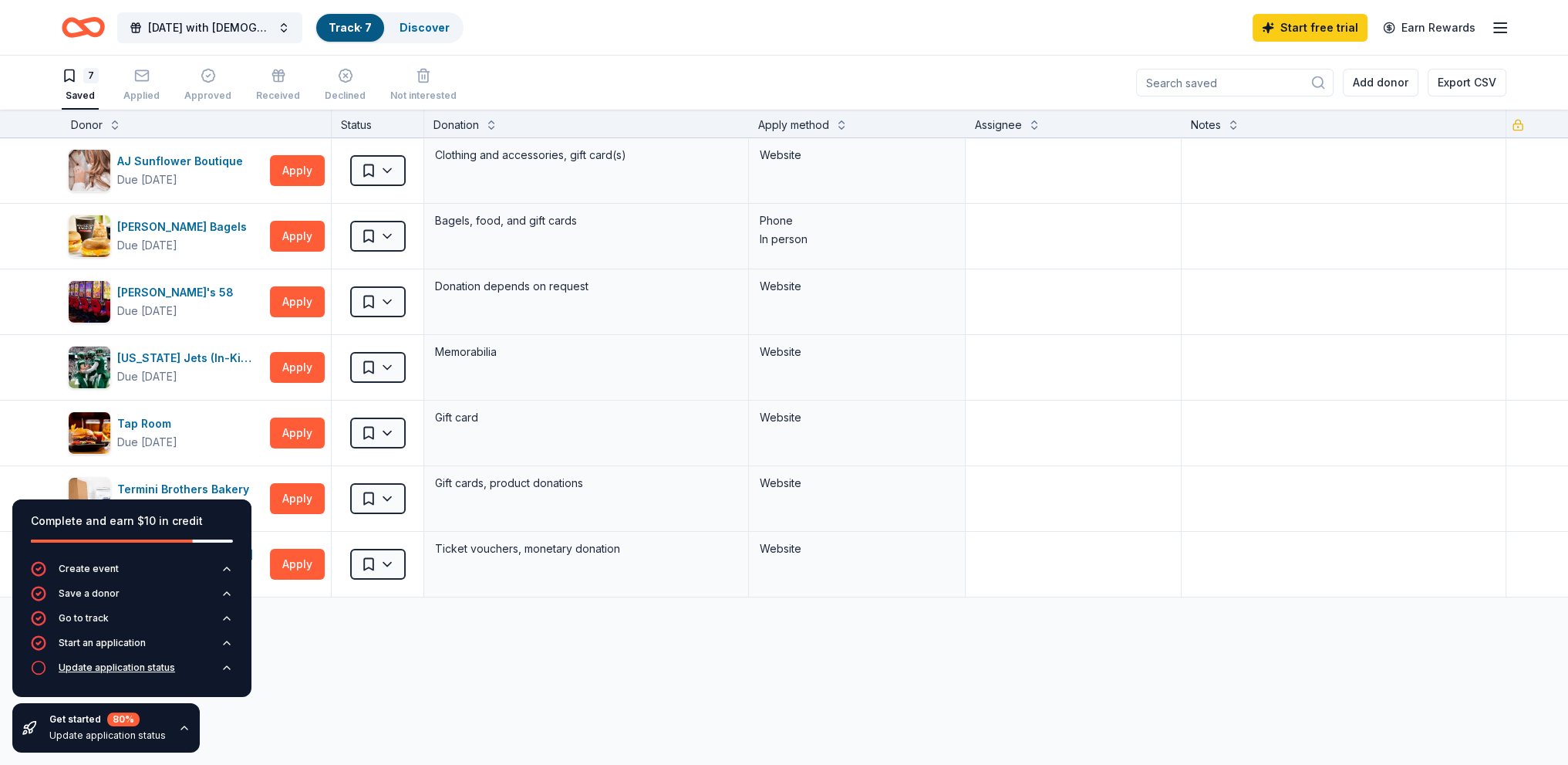
click at [150, 665] on div "Update application status" at bounding box center [116, 667] width 116 height 12
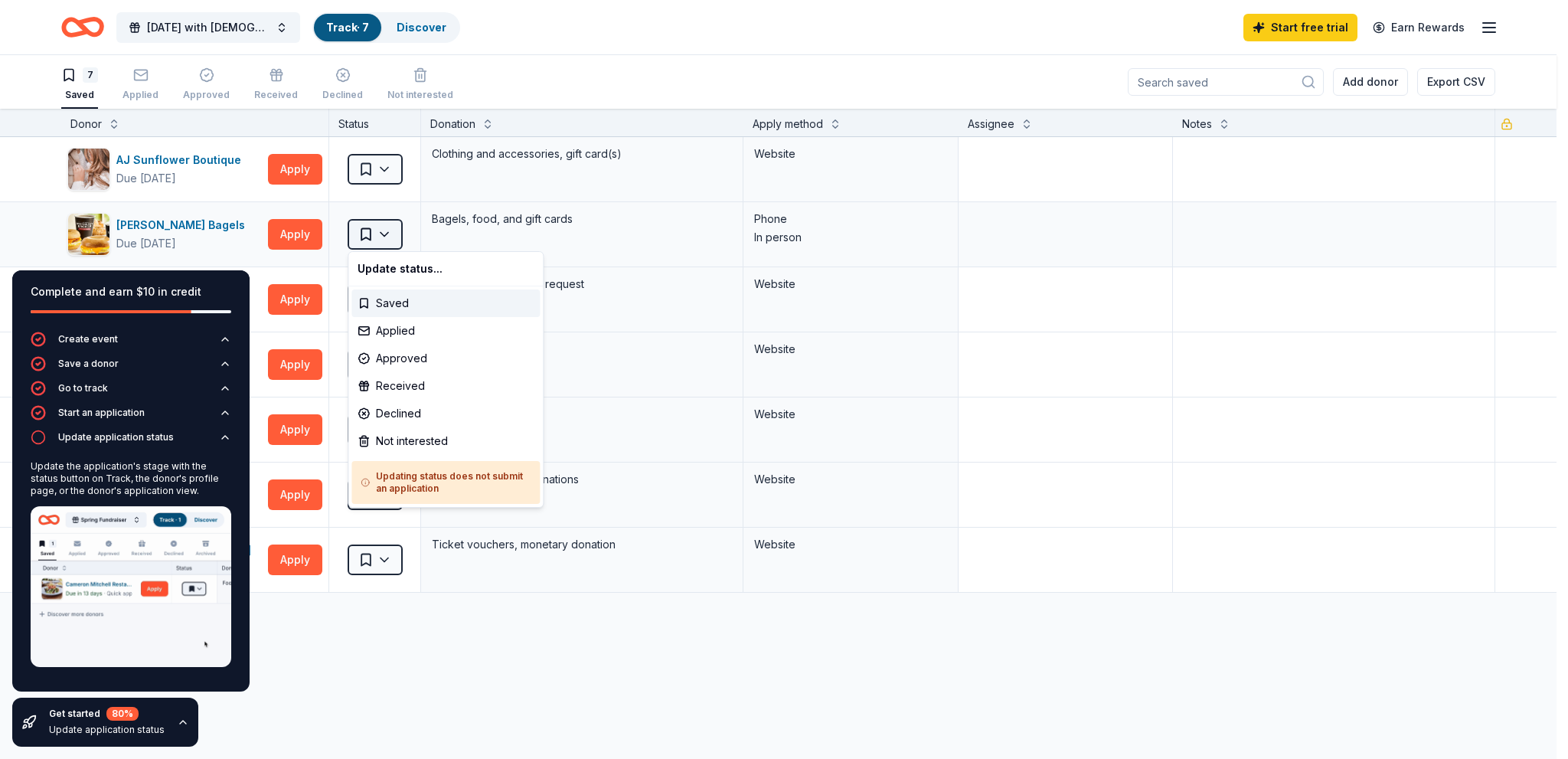
click at [382, 229] on html "[DATE] with [DEMOGRAPHIC_DATA] Track · 7 Discover Start free trial Earn Rewards…" at bounding box center [784, 380] width 1568 height 759
click at [385, 161] on html "[DATE] with [DEMOGRAPHIC_DATA] Track · 7 Discover Start free trial Earn Rewards…" at bounding box center [784, 380] width 1568 height 759
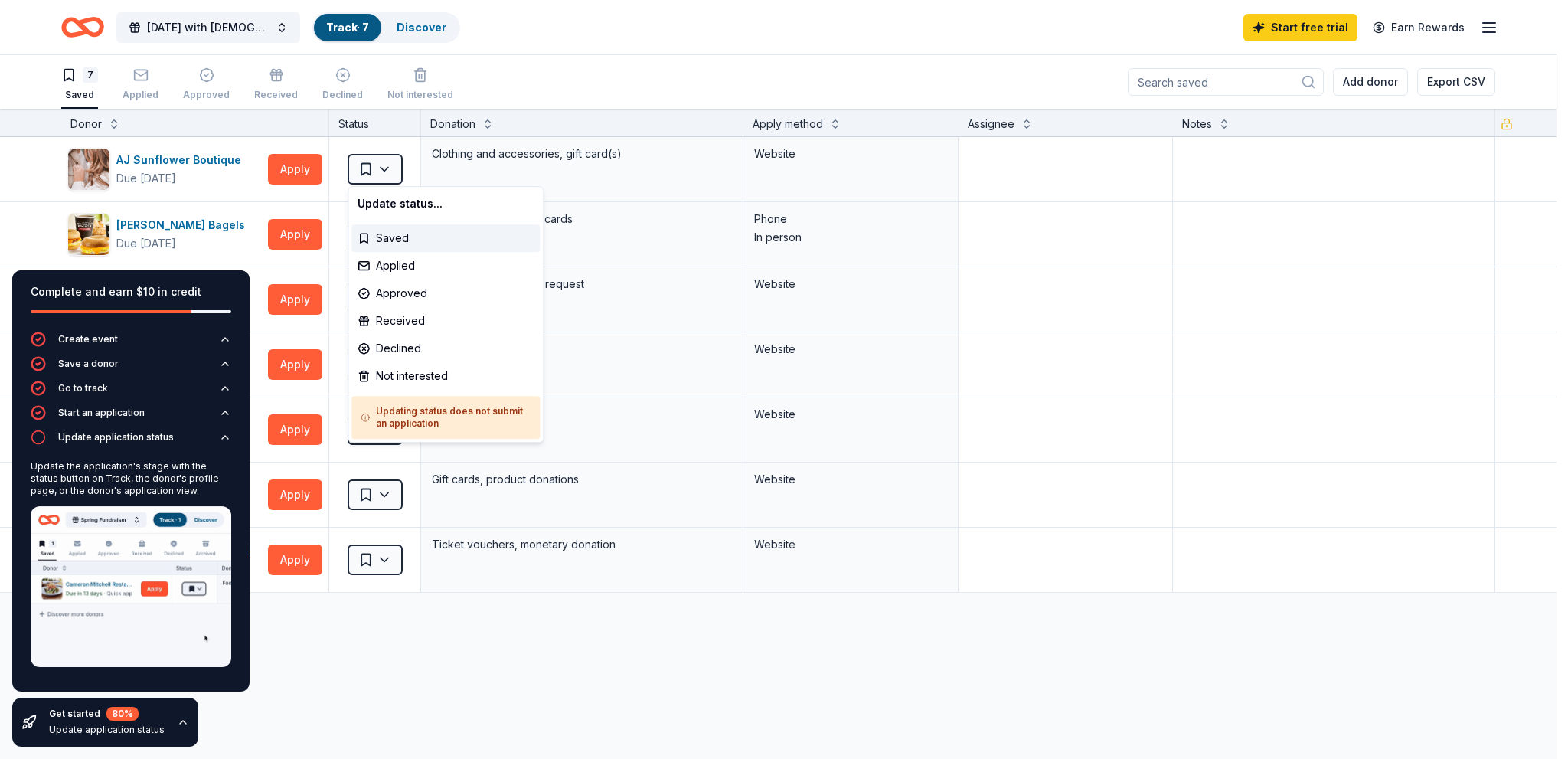
click at [385, 161] on html "[DATE] with [DEMOGRAPHIC_DATA] Track · 7 Discover Start free trial Earn Rewards…" at bounding box center [784, 380] width 1568 height 759
click at [400, 266] on div "Applied" at bounding box center [446, 265] width 189 height 27
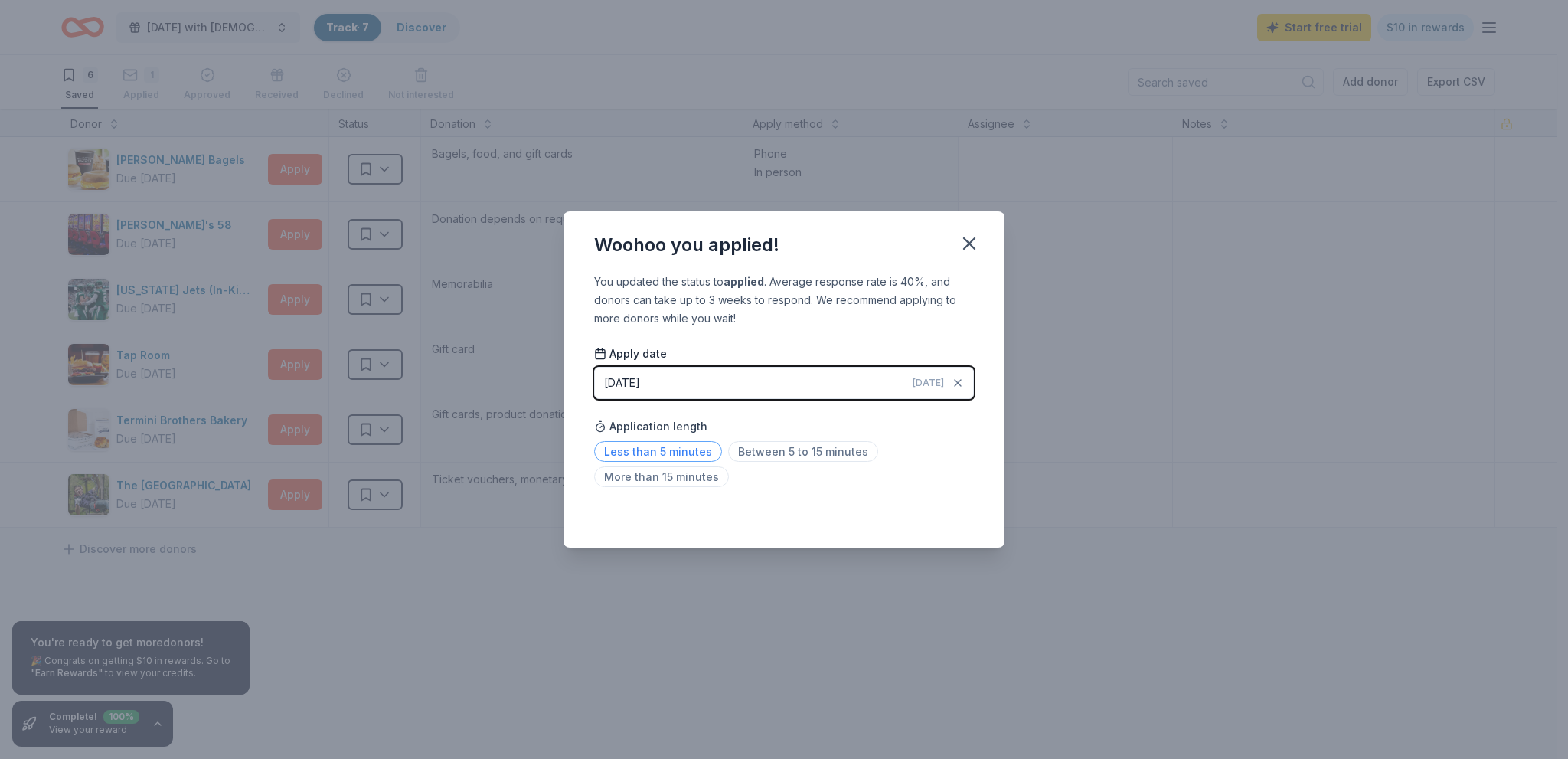
click at [668, 453] on span "Less than 5 minutes" at bounding box center [658, 451] width 128 height 20
click at [962, 245] on icon "button" at bounding box center [969, 243] width 21 height 21
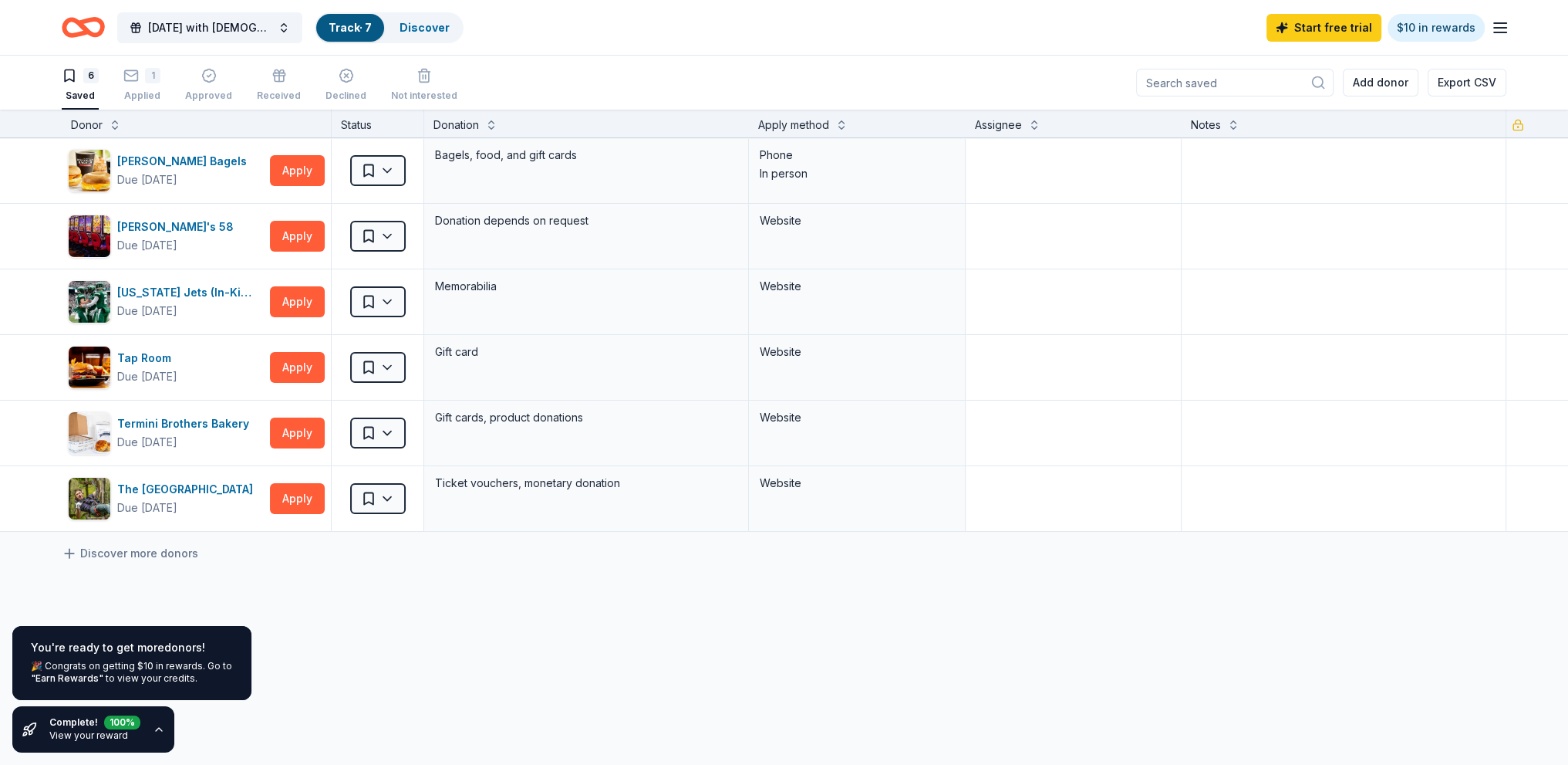
click at [98, 740] on link "View your reward" at bounding box center [89, 735] width 79 height 12
click at [83, 732] on link "View your reward" at bounding box center [89, 735] width 79 height 12
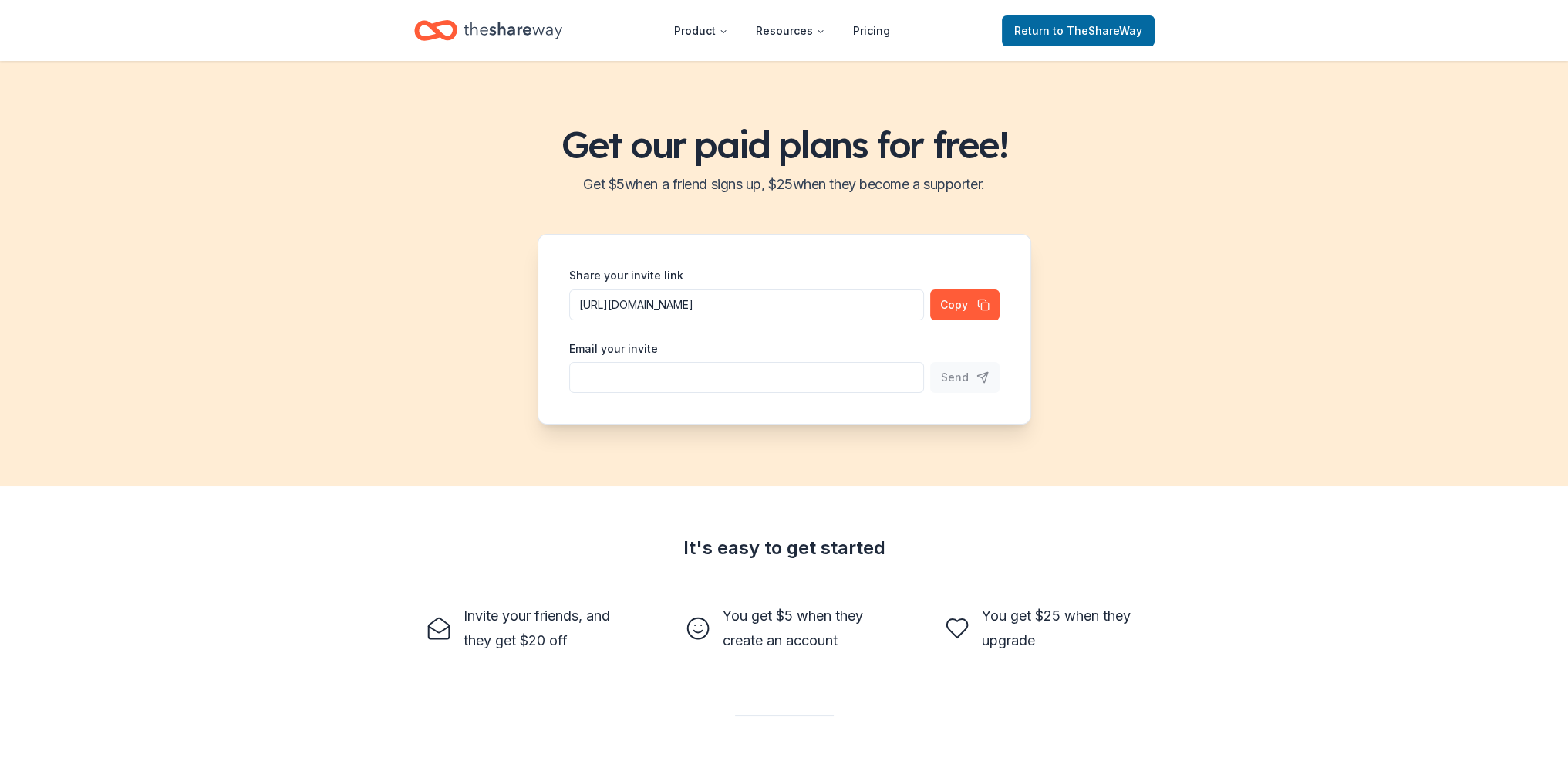
click at [80, 728] on div "Get our paid plans for free! Get $ 5 when a friend signs up, $ 25 when they bec…" at bounding box center [784, 571] width 1568 height 1019
click at [1031, 21] on span "Return to TheShareWay" at bounding box center [1078, 30] width 128 height 19
